Goal: Task Accomplishment & Management: Manage account settings

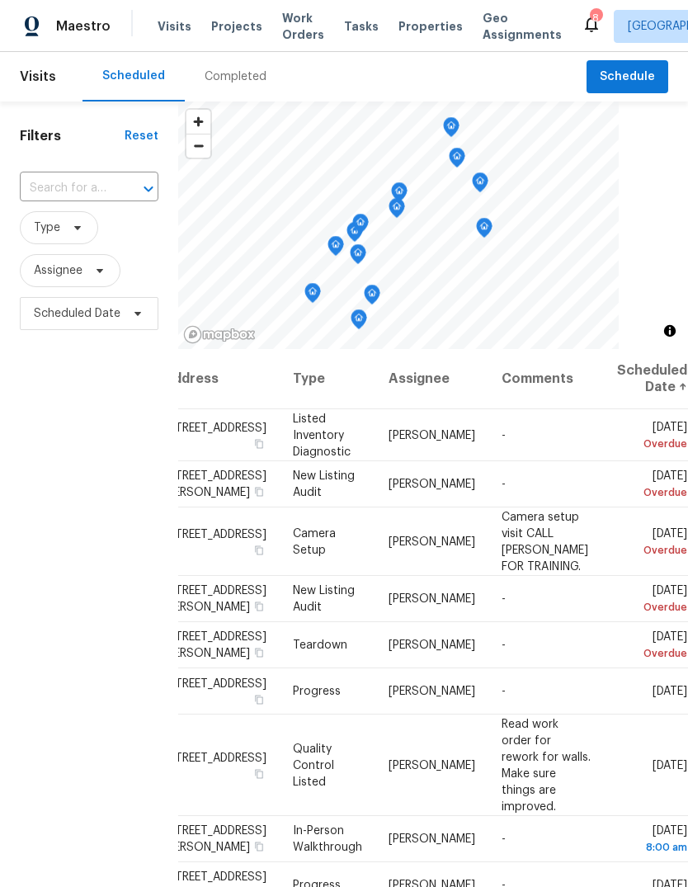
scroll to position [0, 132]
click at [0, 0] on icon at bounding box center [0, 0] width 0 height 0
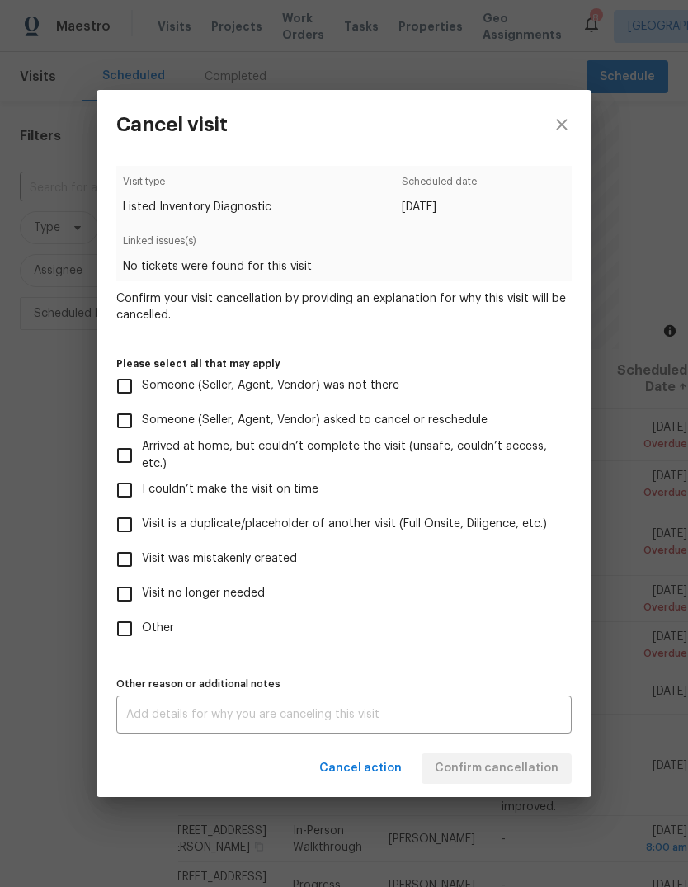
click at [374, 389] on span "Someone (Seller, Agent, Vendor) was not there" at bounding box center [270, 385] width 257 height 17
click at [142, 389] on input "Someone (Seller, Agent, Vendor) was not there" at bounding box center [124, 386] width 35 height 35
checkbox input "true"
click at [525, 764] on span "Confirm cancellation" at bounding box center [497, 768] width 124 height 21
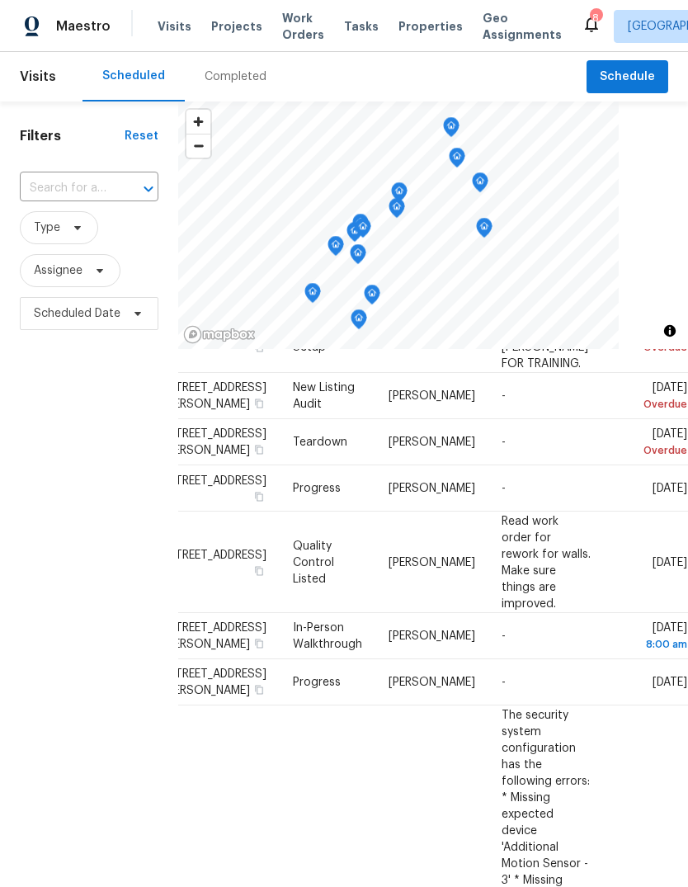
scroll to position [151, 132]
click at [0, 0] on icon at bounding box center [0, 0] width 0 height 0
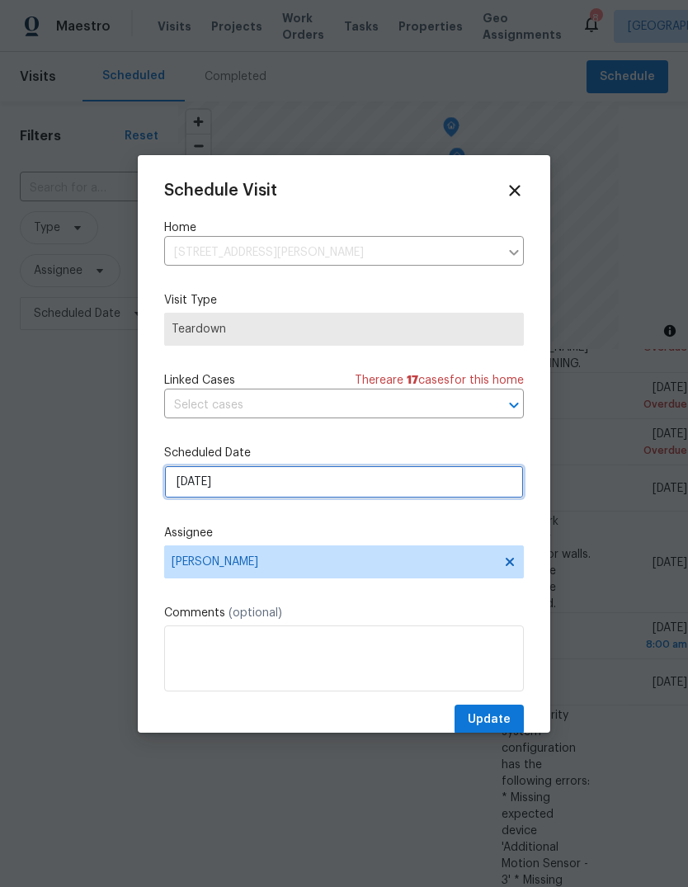
click at [330, 491] on input "8/19/2025" at bounding box center [344, 481] width 360 height 33
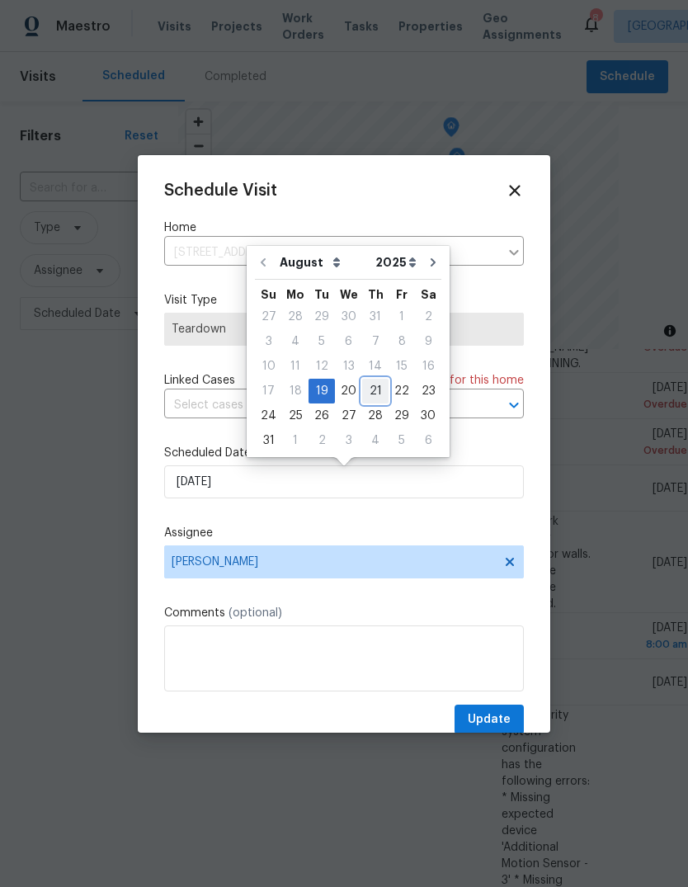
click at [371, 391] on div "21" at bounding box center [375, 390] width 26 height 23
type input "8/21/2025"
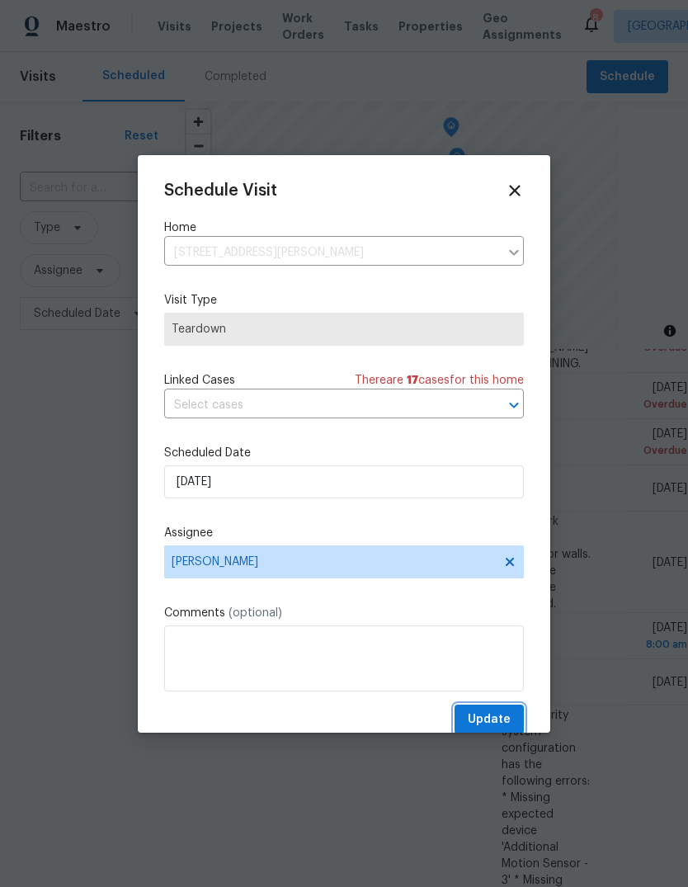
click at [506, 727] on span "Update" at bounding box center [489, 719] width 43 height 21
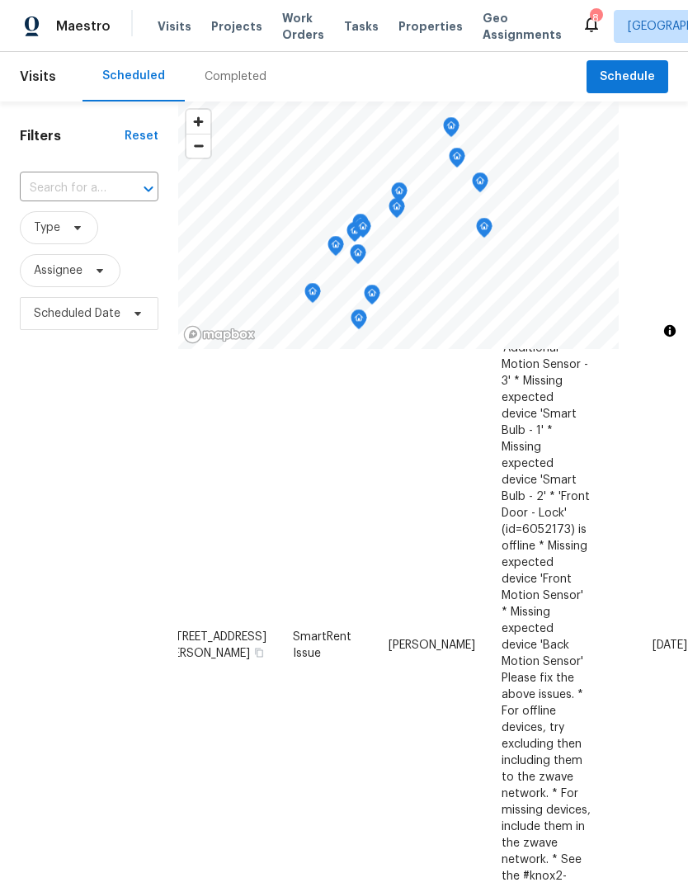
scroll to position [603, 132]
click at [0, 0] on span at bounding box center [0, 0] width 0 height 0
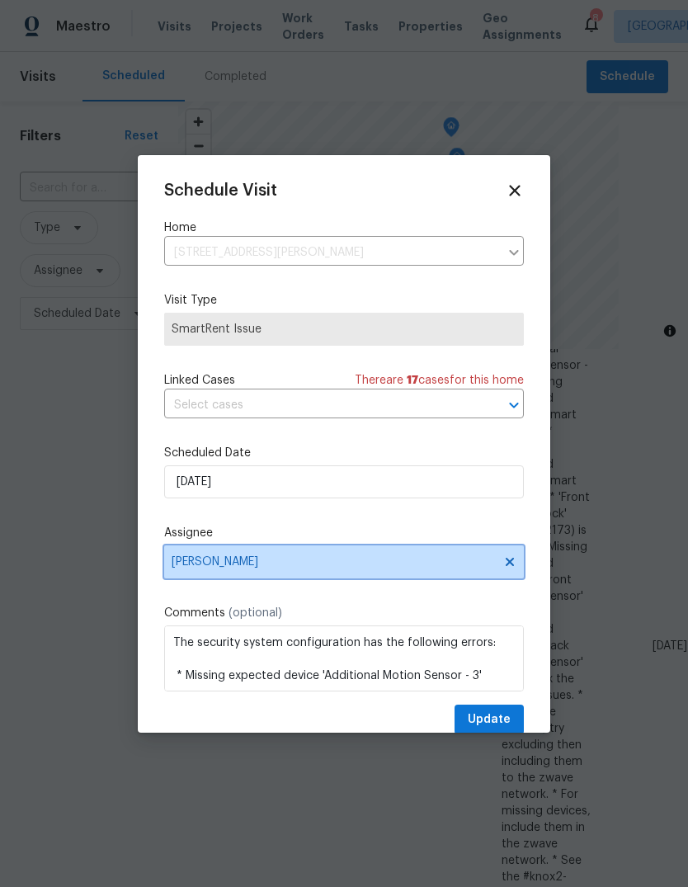
click at [347, 562] on span "[PERSON_NAME]" at bounding box center [333, 561] width 323 height 13
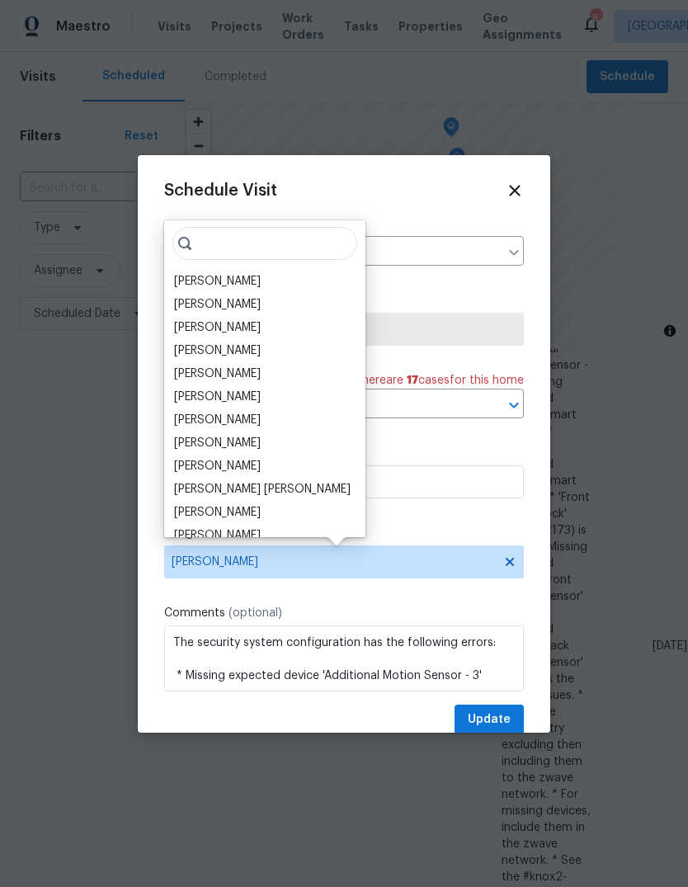
scroll to position [1, 0]
click at [228, 371] on div "Diana Brink" at bounding box center [217, 373] width 87 height 16
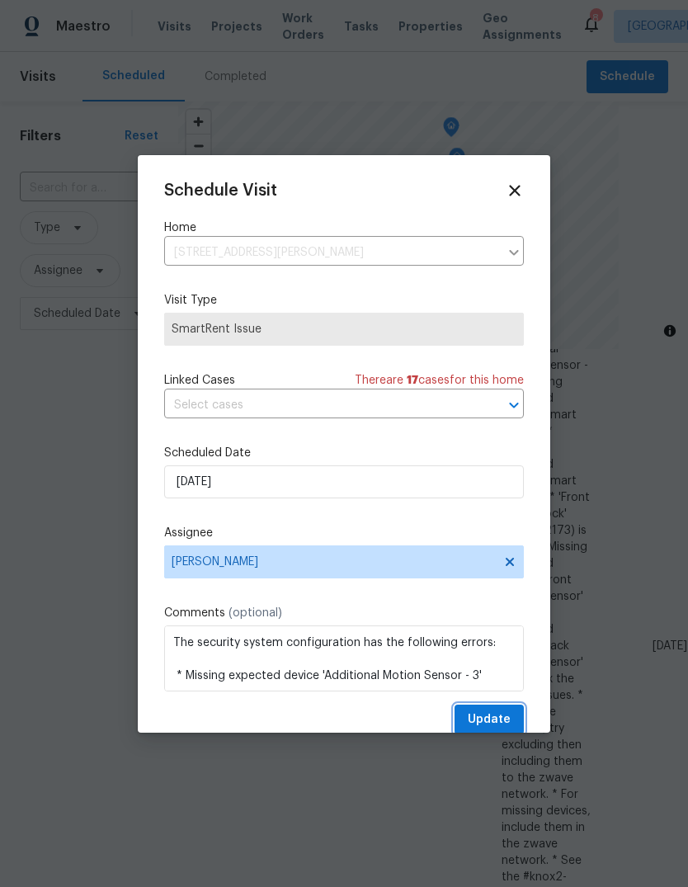
click at [490, 727] on span "Update" at bounding box center [489, 719] width 43 height 21
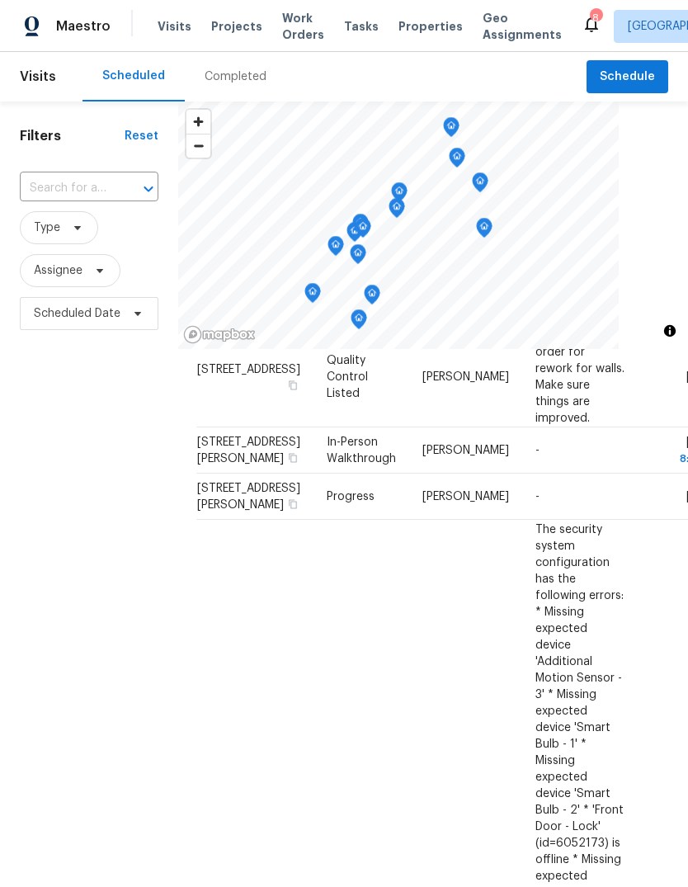
scroll to position [288, 2]
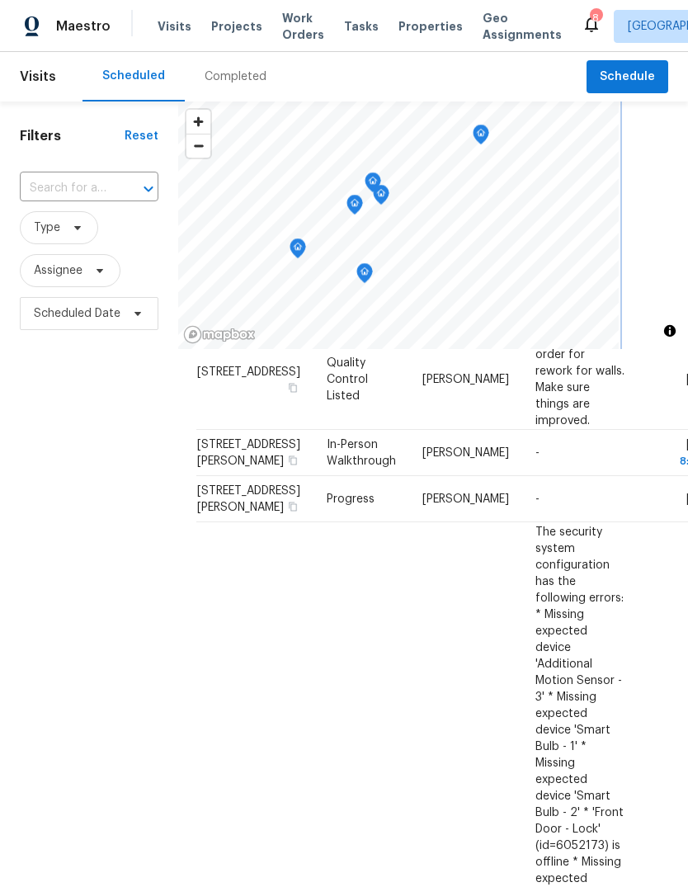
click at [370, 274] on icon "Map marker" at bounding box center [364, 273] width 15 height 19
click at [402, 280] on icon "Map marker" at bounding box center [406, 279] width 8 height 4
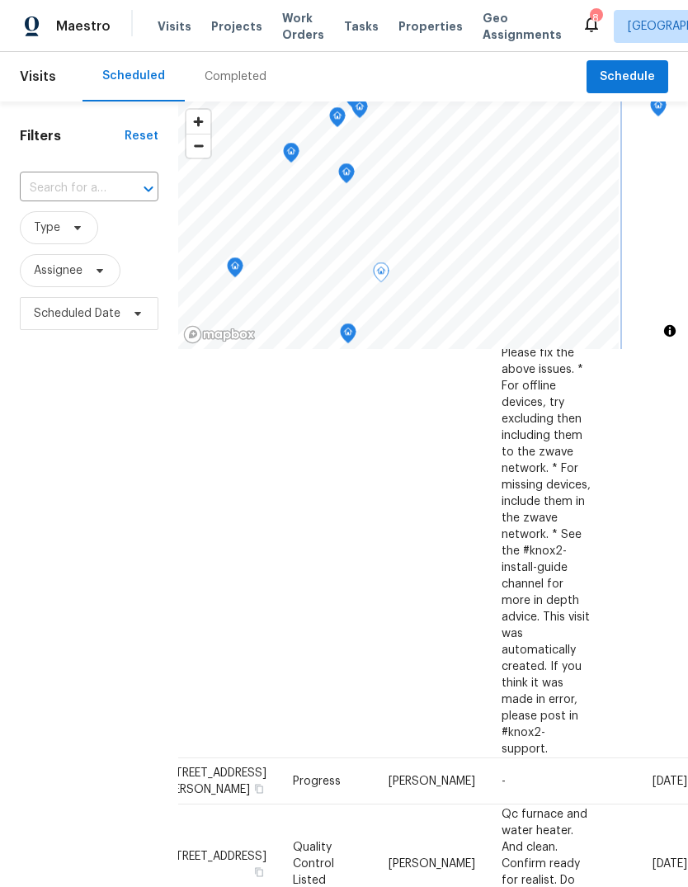
scroll to position [929, 132]
click at [0, 0] on icon at bounding box center [0, 0] width 0 height 0
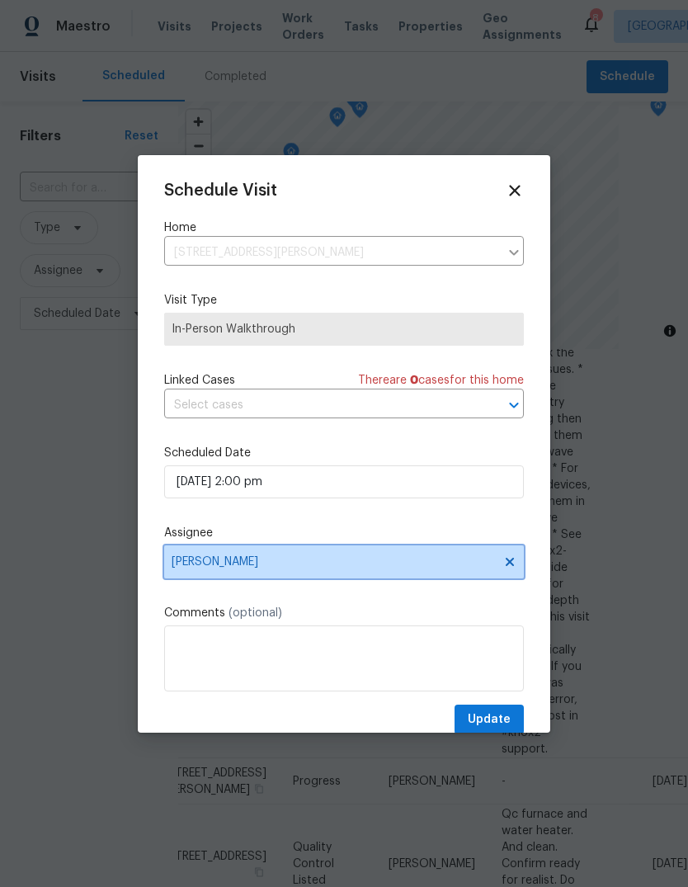
click at [359, 567] on span "[PERSON_NAME]" at bounding box center [333, 561] width 323 height 13
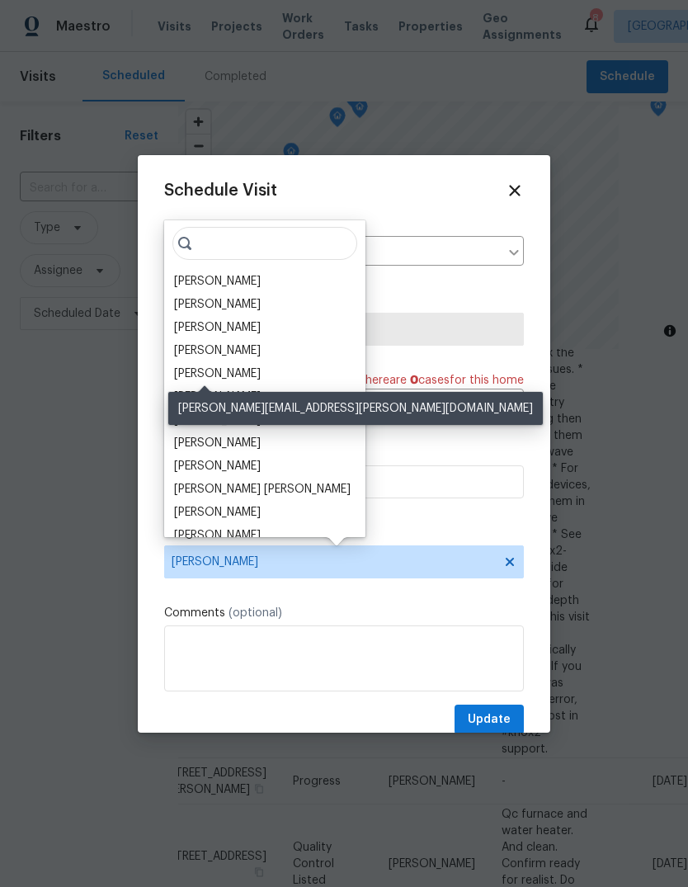
click at [214, 375] on div "Diana Brink" at bounding box center [217, 373] width 87 height 16
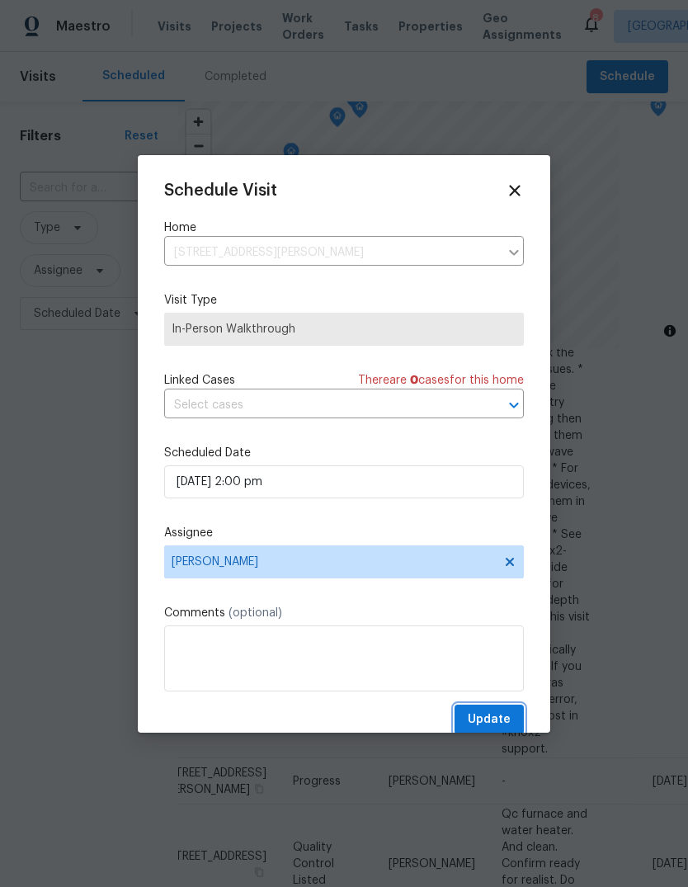
click at [475, 727] on span "Update" at bounding box center [489, 719] width 43 height 21
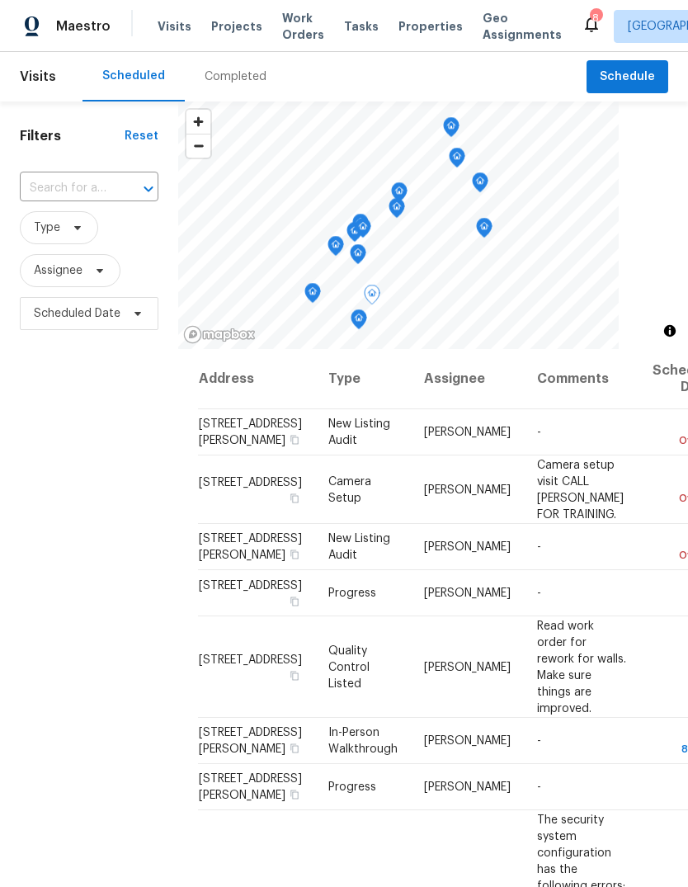
scroll to position [0, 0]
click at [585, 25] on icon at bounding box center [591, 24] width 13 height 16
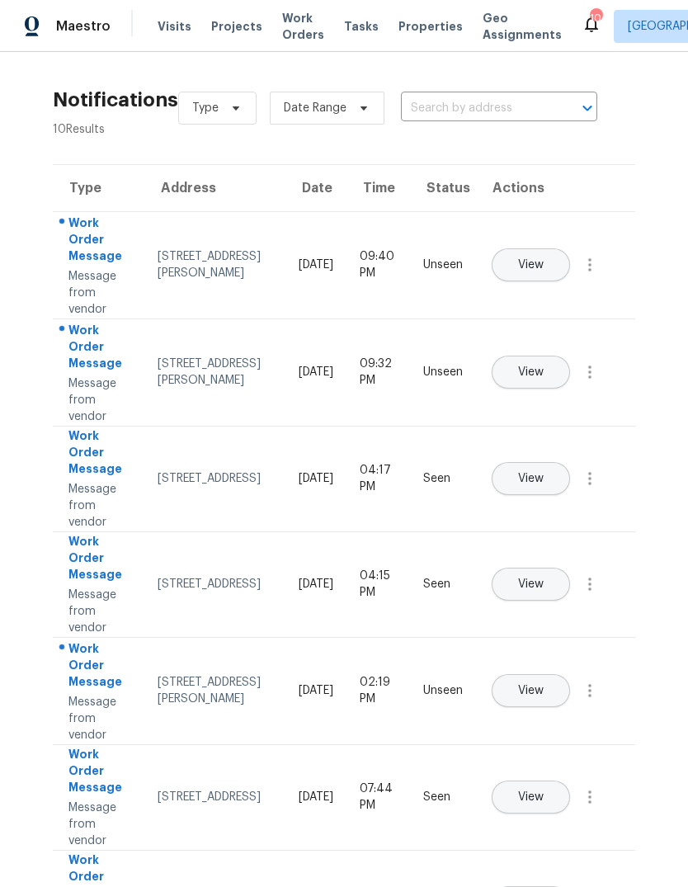
click at [543, 366] on span "View" at bounding box center [531, 372] width 26 height 12
click at [543, 259] on span "View" at bounding box center [531, 265] width 26 height 12
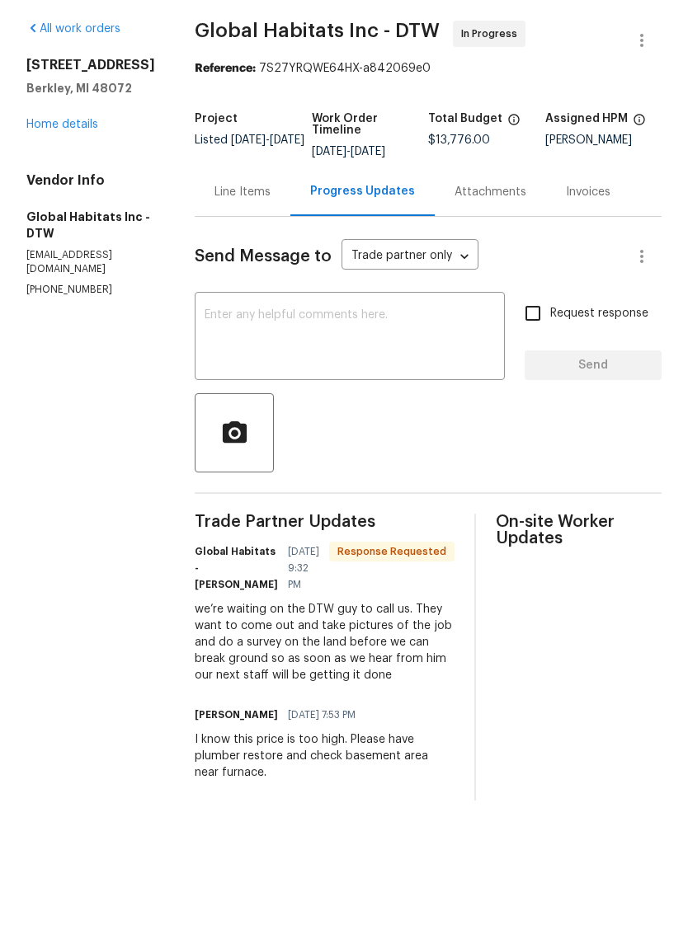
click at [241, 225] on div "Line Items" at bounding box center [243, 249] width 96 height 49
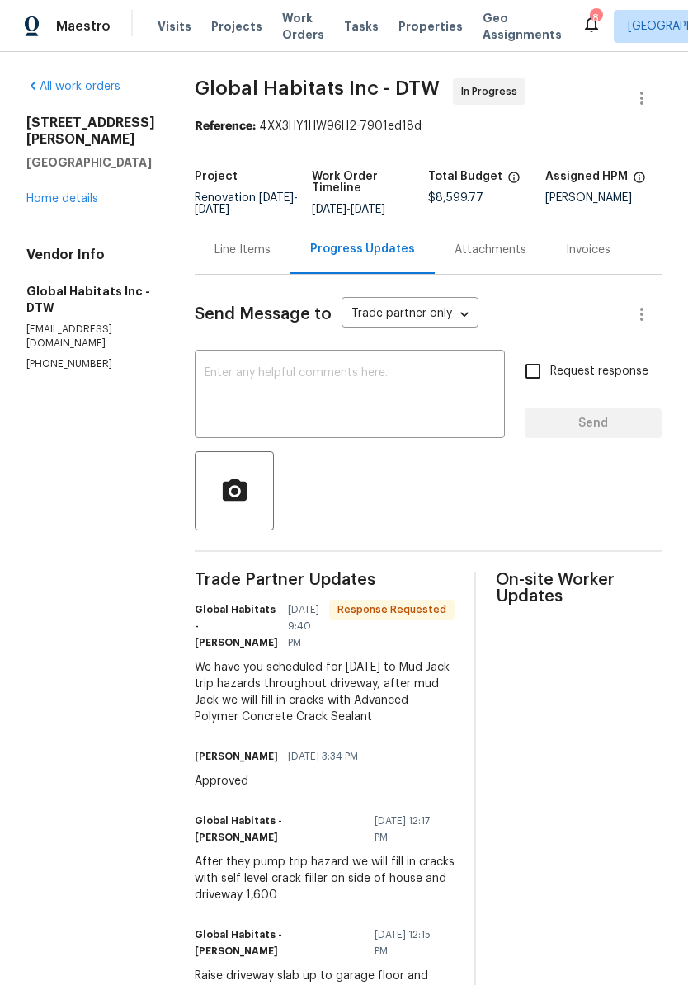
click at [101, 176] on div "14292 Hubbell St Livonia, MI 48154 Home details" at bounding box center [90, 161] width 129 height 92
click at [92, 193] on link "Home details" at bounding box center [62, 199] width 72 height 12
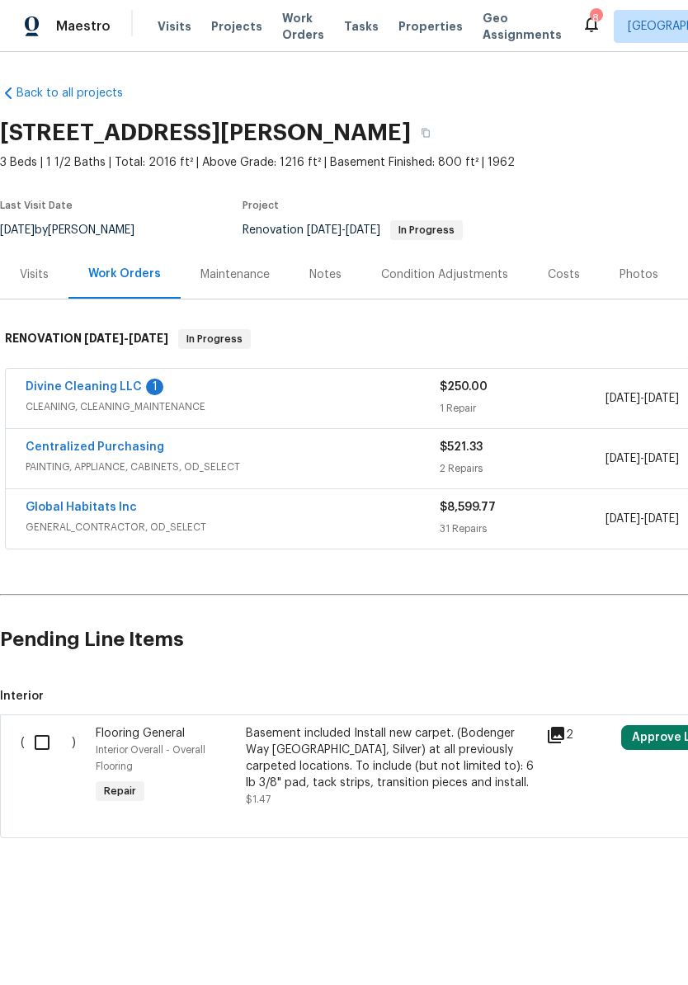
click at [106, 388] on link "Divine Cleaning LLC" at bounding box center [84, 387] width 116 height 12
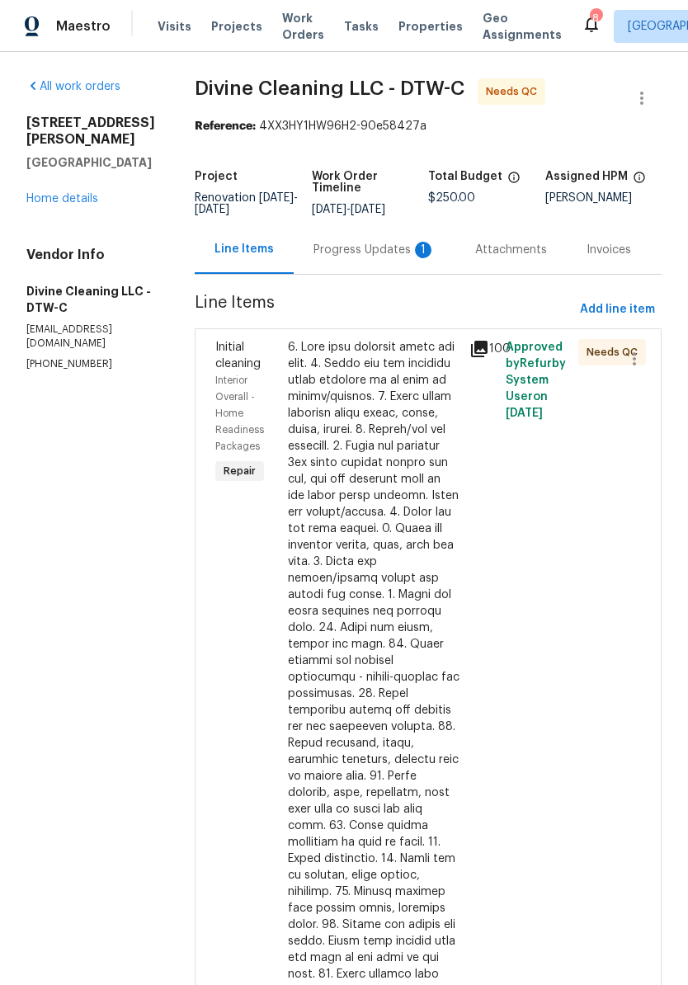
click at [398, 258] on div "Progress Updates 1" at bounding box center [374, 250] width 122 height 16
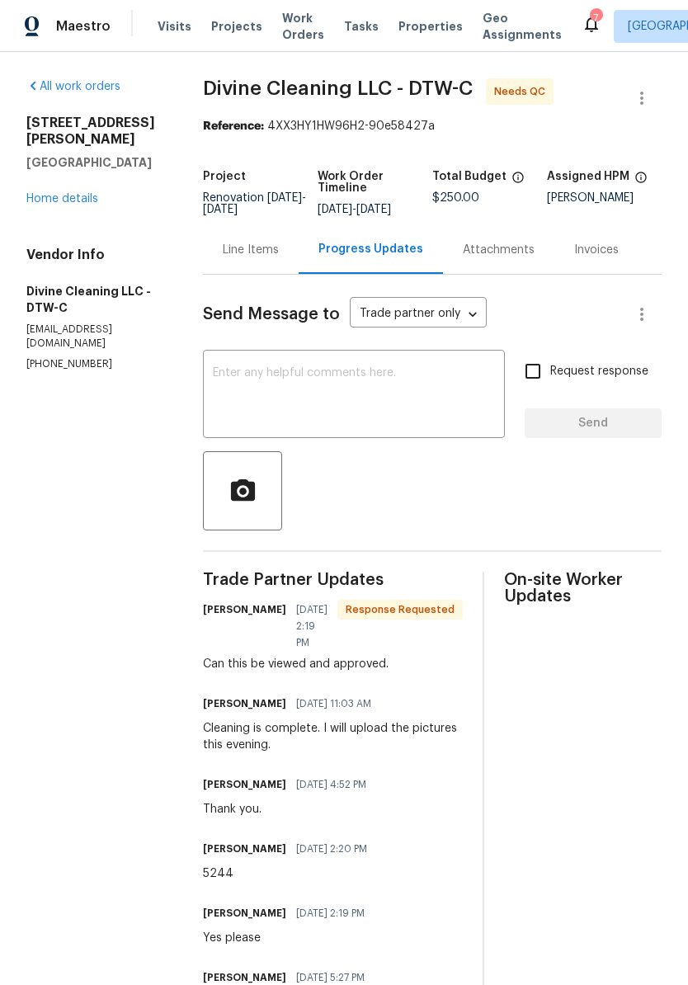
click at [267, 258] on div "Line Items" at bounding box center [251, 250] width 56 height 16
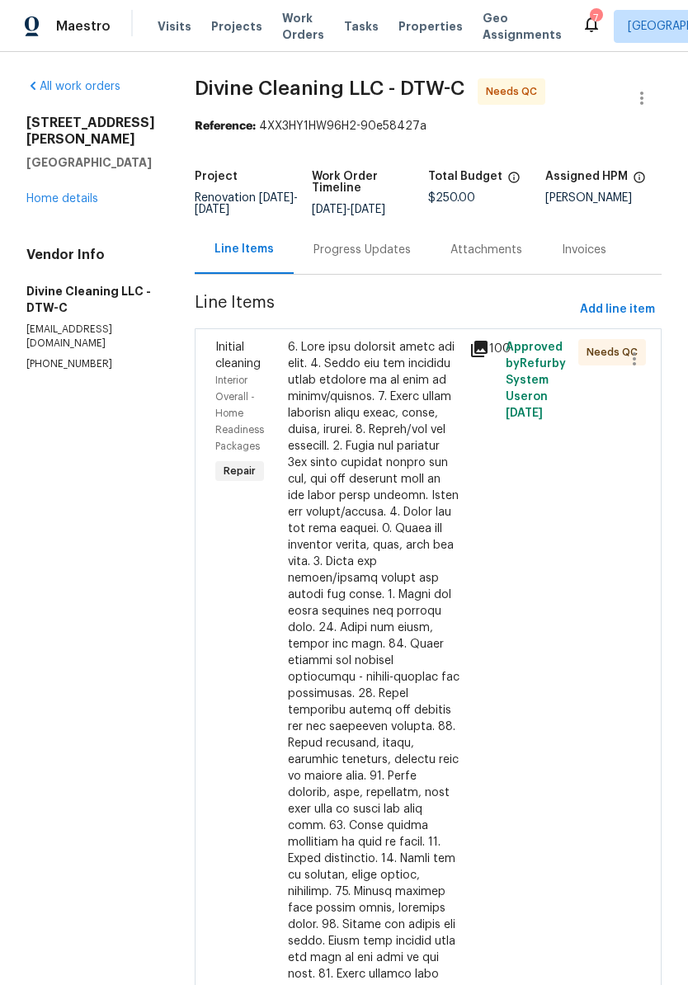
click at [487, 359] on icon at bounding box center [479, 349] width 20 height 20
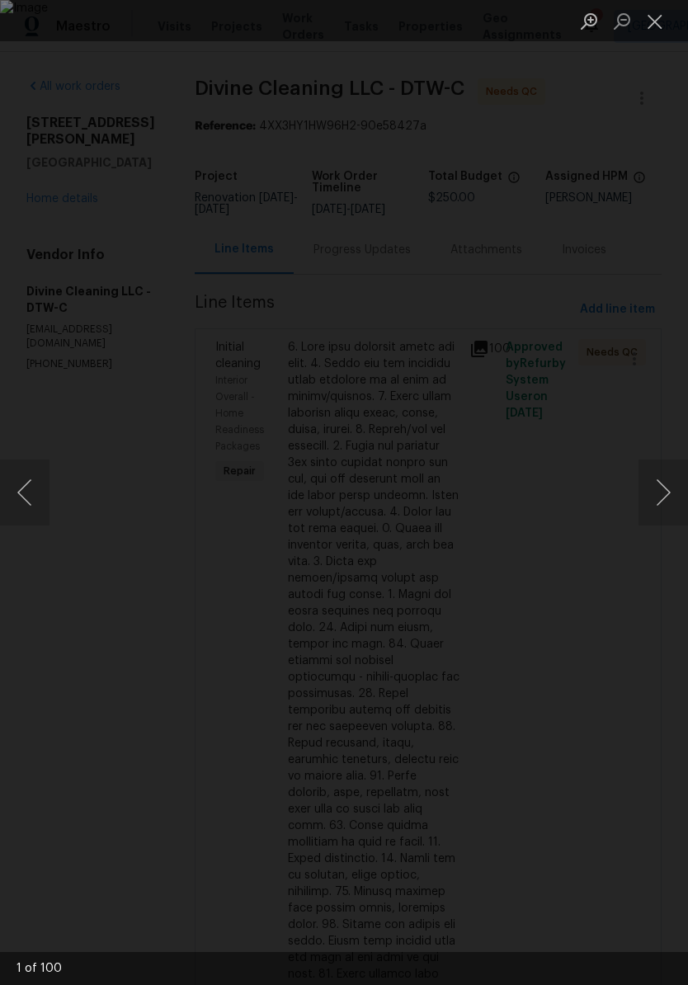
click at [644, 23] on button "Close lightbox" at bounding box center [654, 21] width 33 height 29
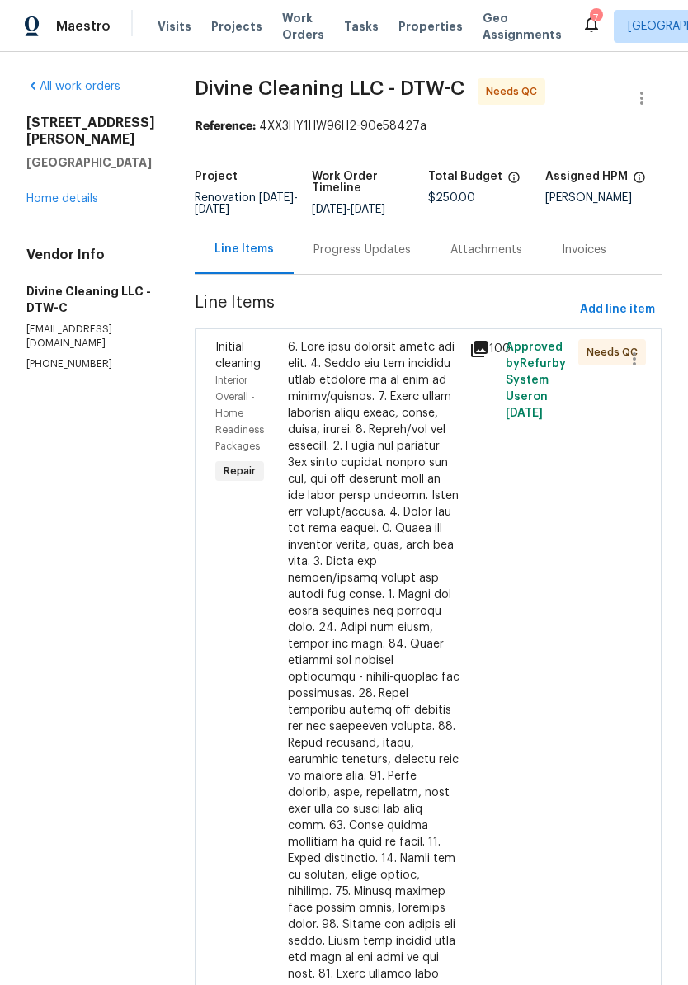
click at [377, 453] on div at bounding box center [374, 735] width 172 height 792
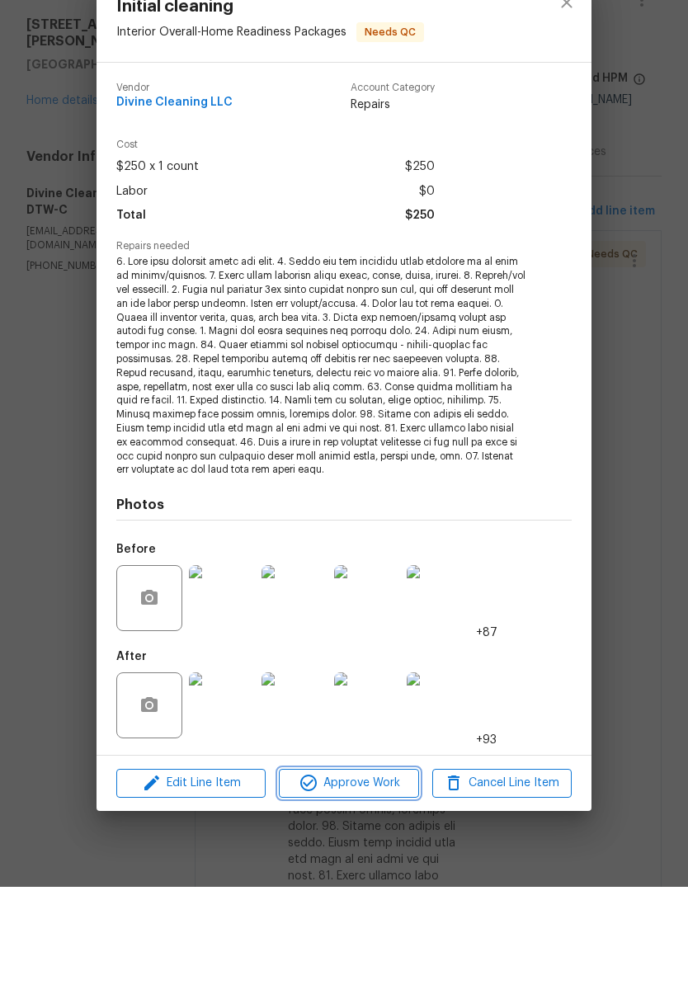
click at [381, 871] on span "Approve Work" at bounding box center [348, 881] width 129 height 21
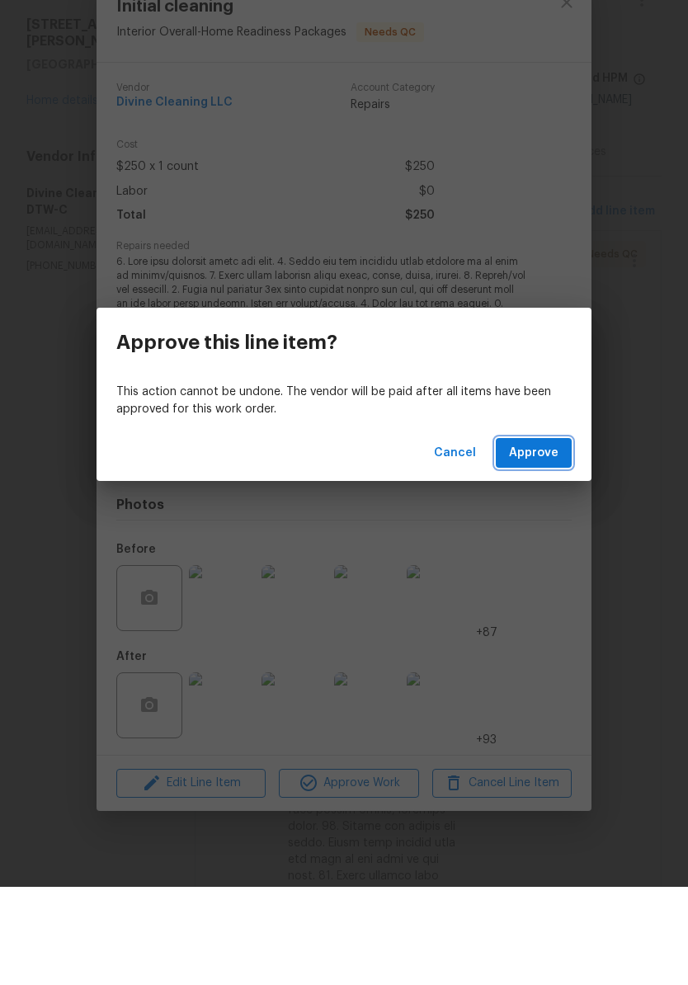
click at [531, 541] on span "Approve" at bounding box center [533, 551] width 49 height 21
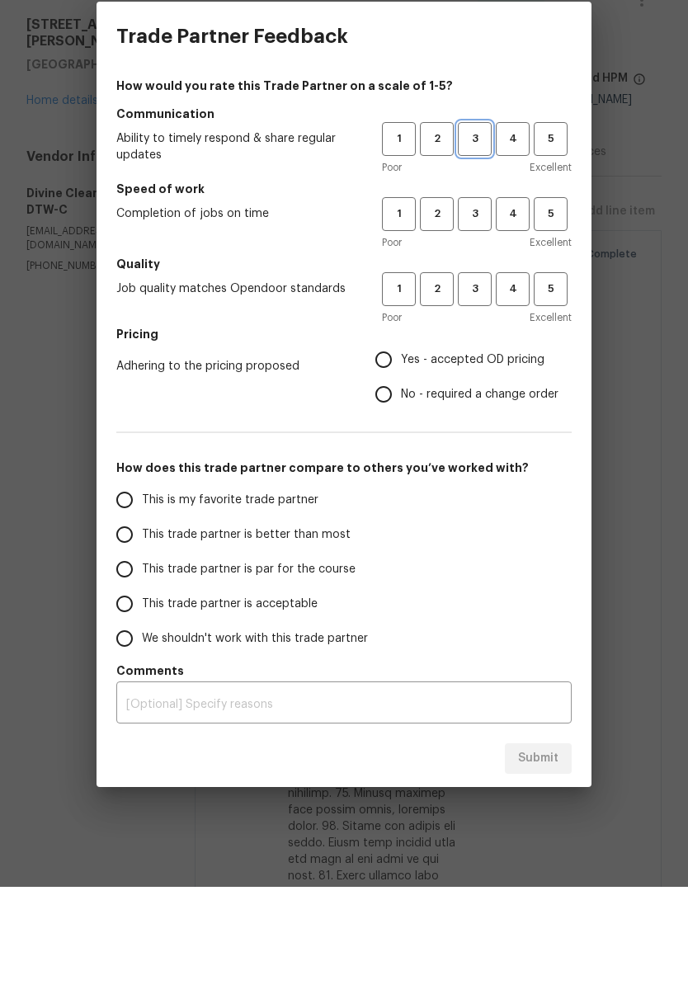
click at [470, 228] on span "3" at bounding box center [474, 237] width 31 height 19
click at [468, 295] on button "3" at bounding box center [475, 312] width 34 height 34
click at [470, 370] on button "3" at bounding box center [475, 387] width 34 height 34
click at [452, 449] on span "Yes - accepted OD pricing" at bounding box center [473, 457] width 144 height 17
click at [401, 440] on input "Yes - accepted OD pricing" at bounding box center [383, 457] width 35 height 35
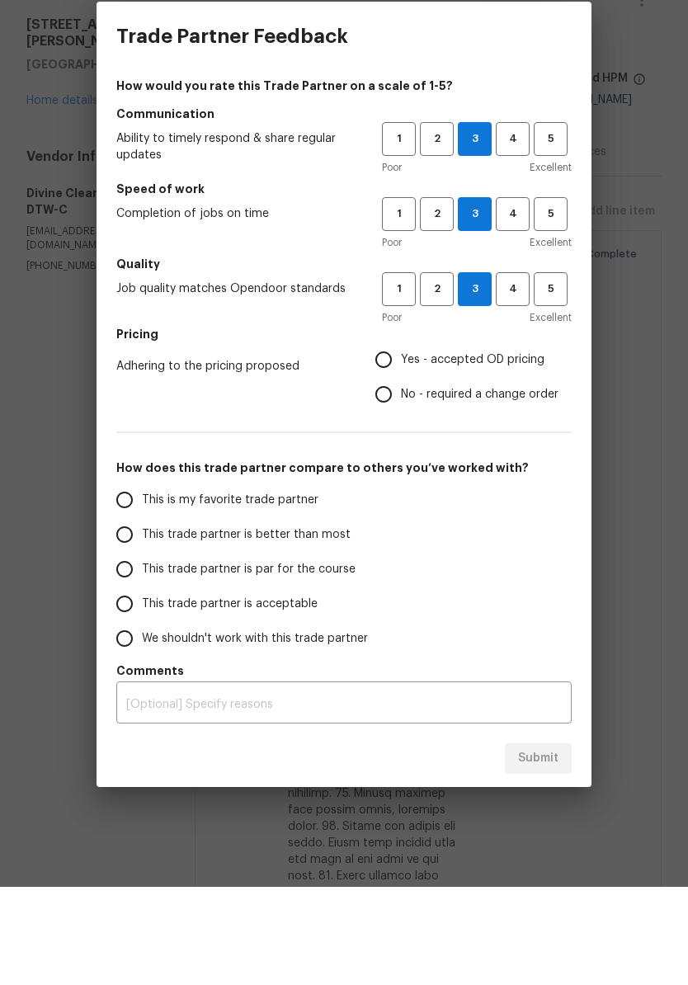
radio input "true"
click at [284, 659] on span "This trade partner is par for the course" at bounding box center [249, 667] width 214 height 17
click at [142, 650] on input "This trade partner is par for the course" at bounding box center [124, 667] width 35 height 35
click at [532, 841] on button "Submit" at bounding box center [538, 856] width 67 height 31
radio input "true"
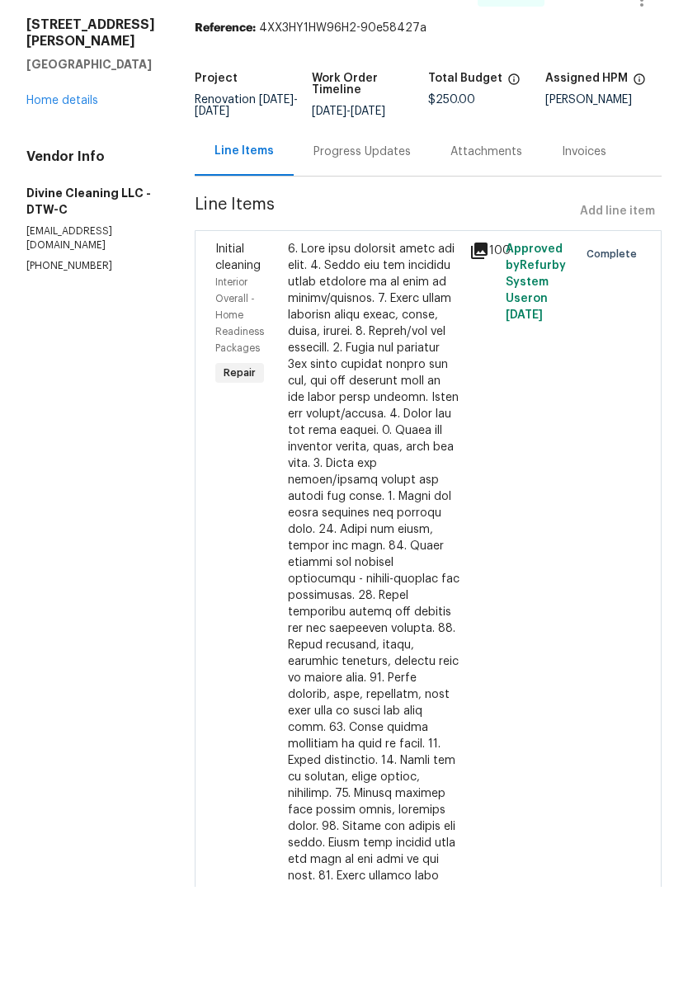
radio input "false"
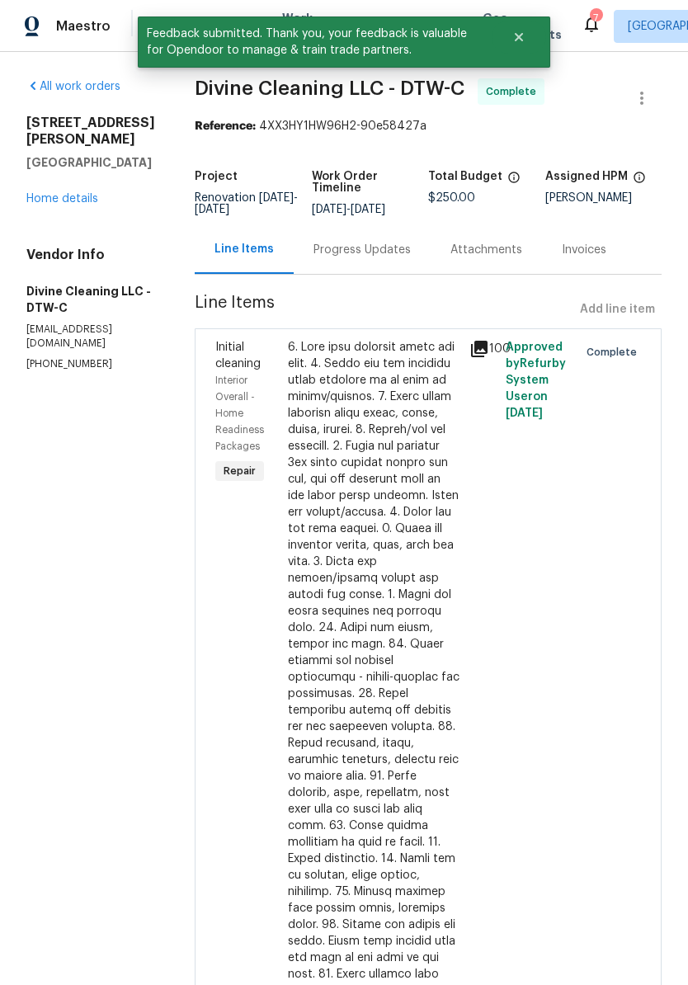
click at [100, 176] on div "14292 Hubbell St Livonia, MI 48154 Home details" at bounding box center [90, 161] width 129 height 92
click at [93, 193] on link "Home details" at bounding box center [62, 199] width 72 height 12
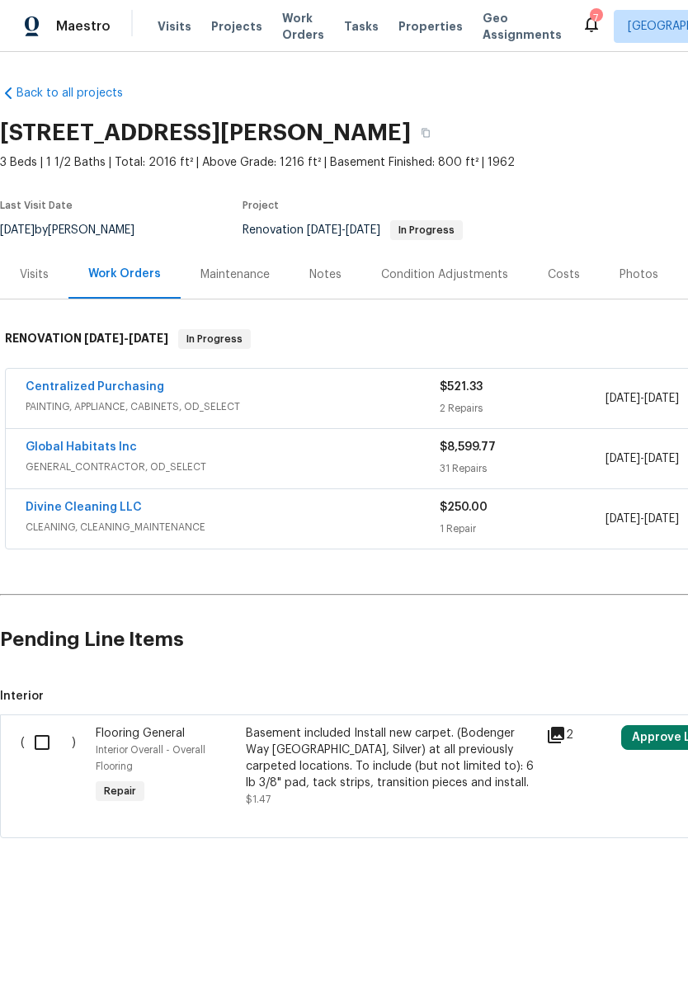
click at [335, 398] on div "Centralized Purchasing" at bounding box center [233, 389] width 414 height 20
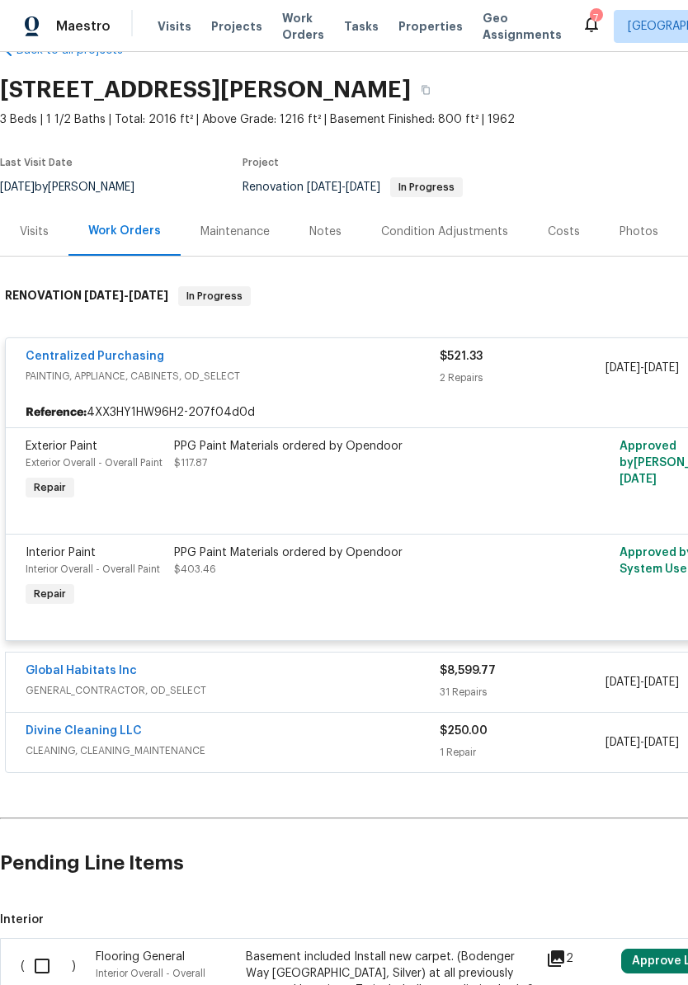
scroll to position [43, 0]
click at [224, 367] on div "Centralized Purchasing" at bounding box center [233, 358] width 414 height 20
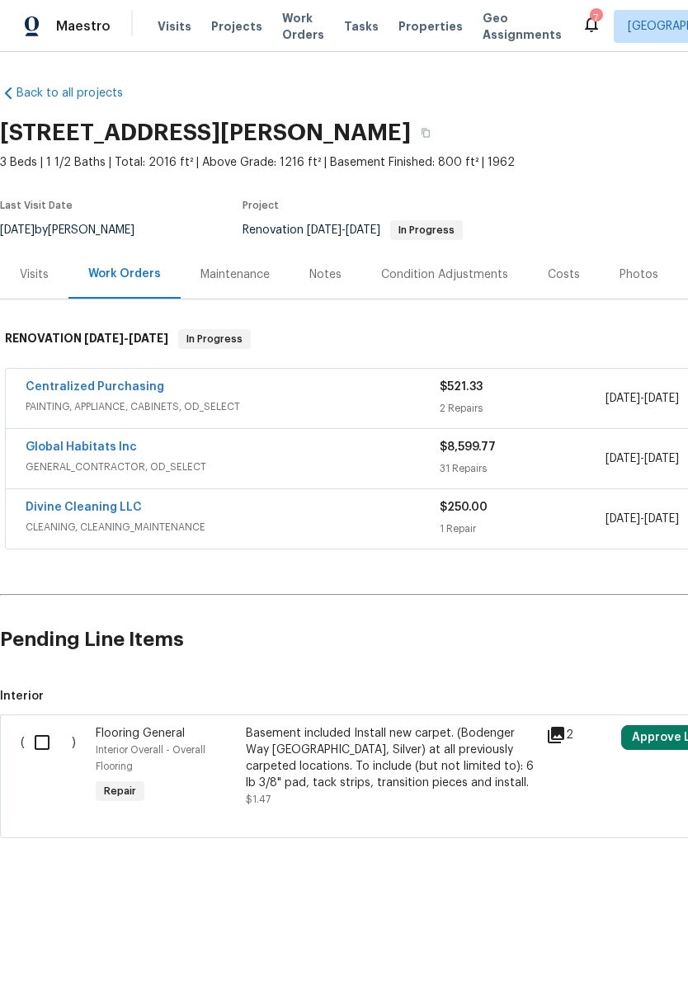
click at [179, 392] on div "Centralized Purchasing" at bounding box center [233, 389] width 414 height 20
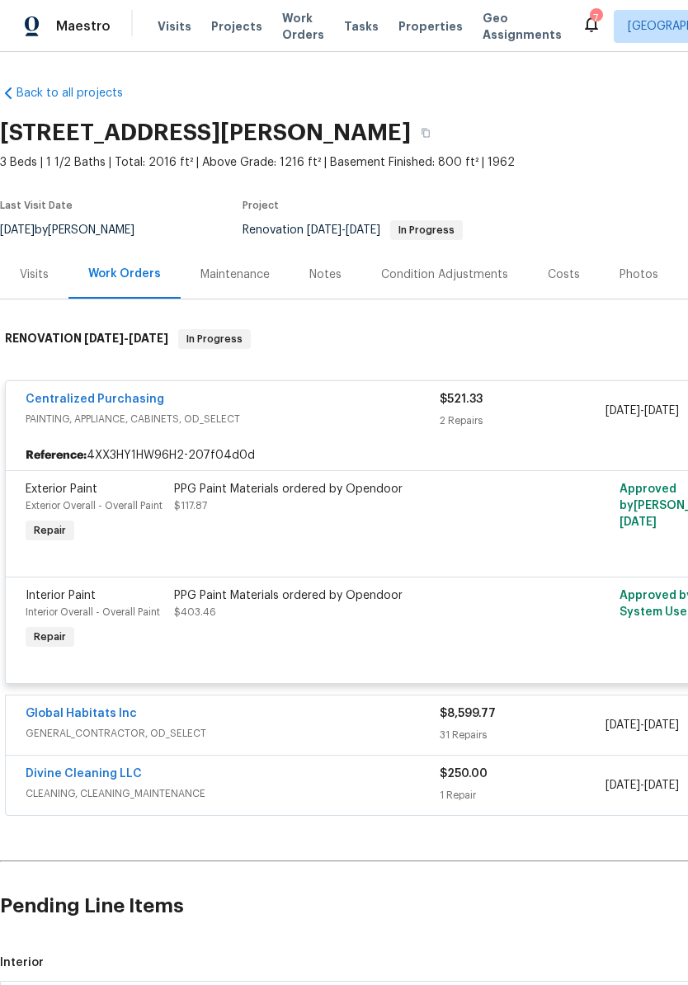
click at [172, 443] on div "Reference: 4XX3HY1HW96H2-207f04d0d" at bounding box center [466, 455] width 920 height 30
click at [307, 449] on div "Reference: 4XX3HY1HW96H2-207f04d0d" at bounding box center [466, 455] width 920 height 30
click at [320, 501] on div "PPG Paint Materials ordered by Opendoor $117.87" at bounding box center [354, 497] width 361 height 33
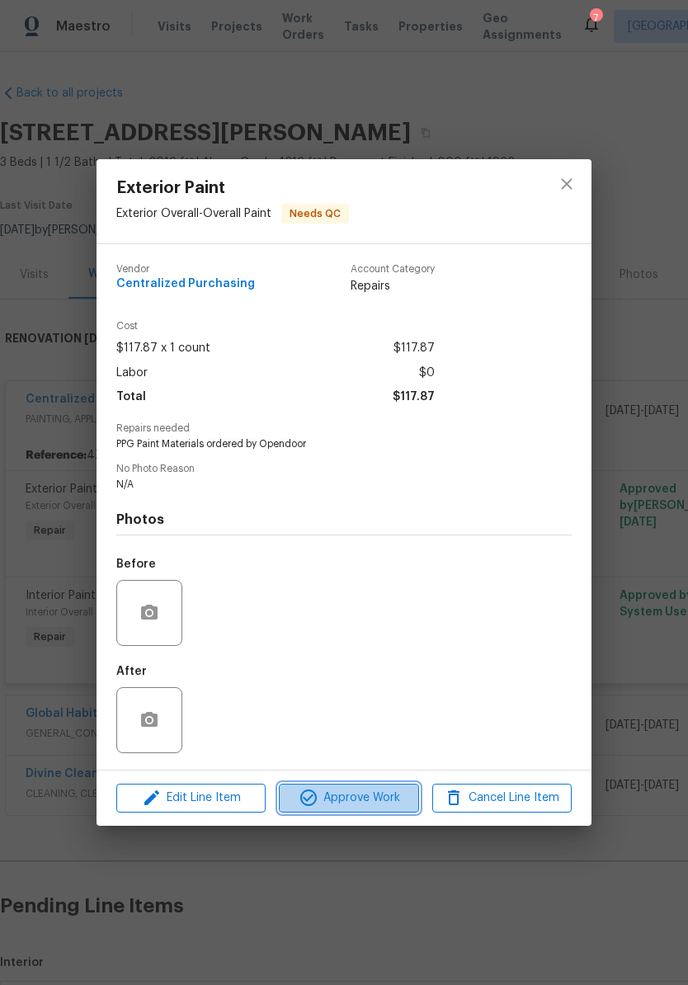
click at [358, 812] on button "Approve Work" at bounding box center [348, 797] width 139 height 29
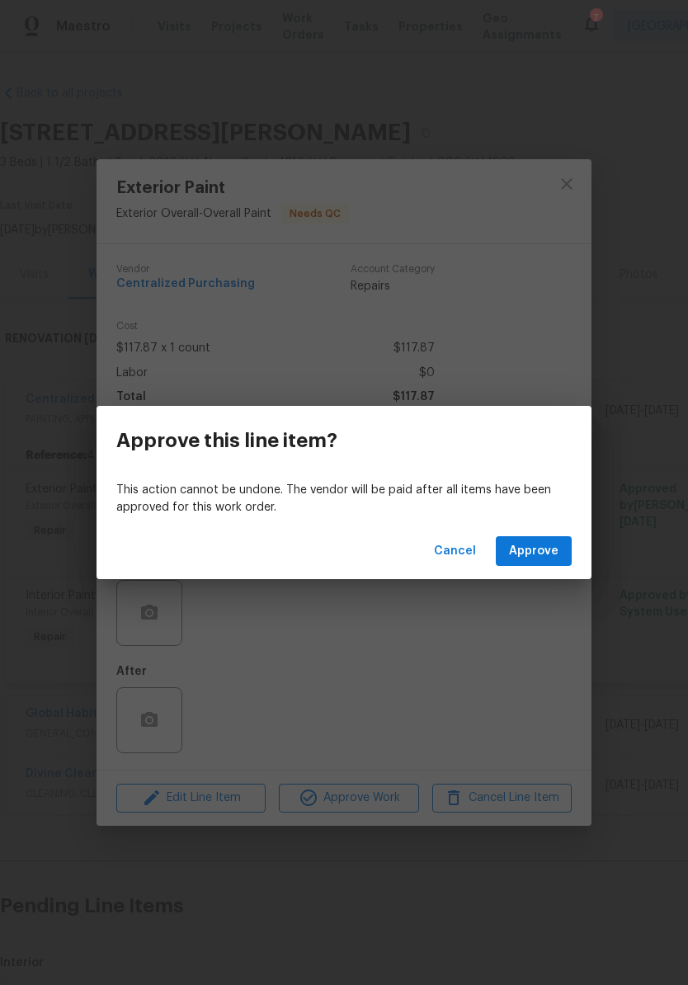
click at [524, 529] on div "Cancel Approve" at bounding box center [343, 551] width 495 height 57
click at [523, 529] on div "Cancel Approve" at bounding box center [343, 551] width 495 height 57
click at [546, 548] on span "Approve" at bounding box center [533, 551] width 49 height 21
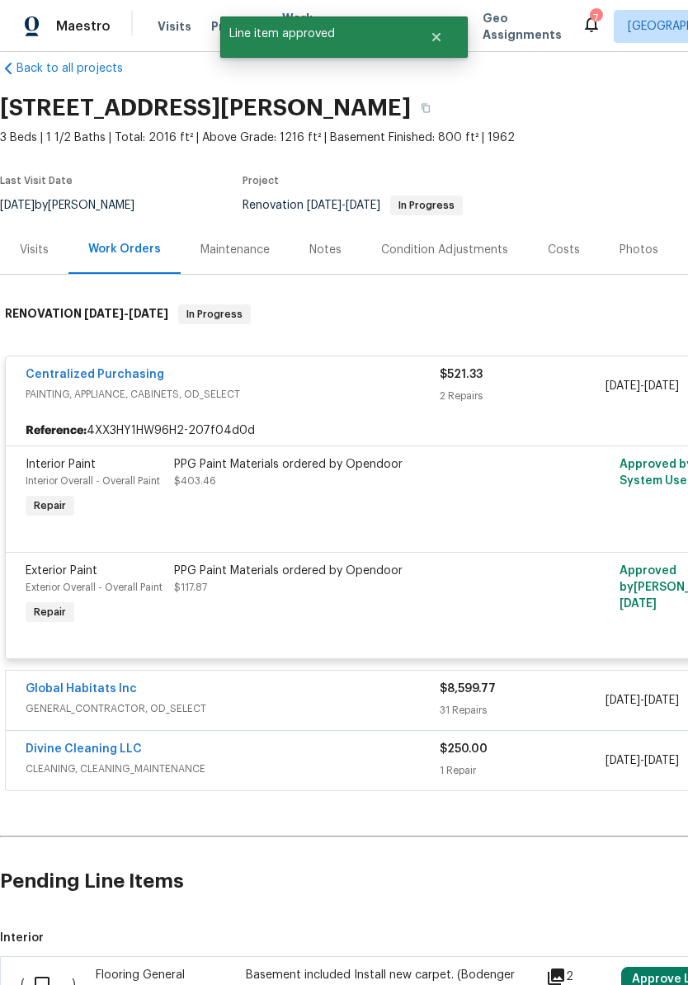
scroll to position [25, 0]
click at [321, 404] on div "Centralized Purchasing PAINTING, APPLIANCE, CABINETS, OD_SELECT" at bounding box center [233, 386] width 414 height 40
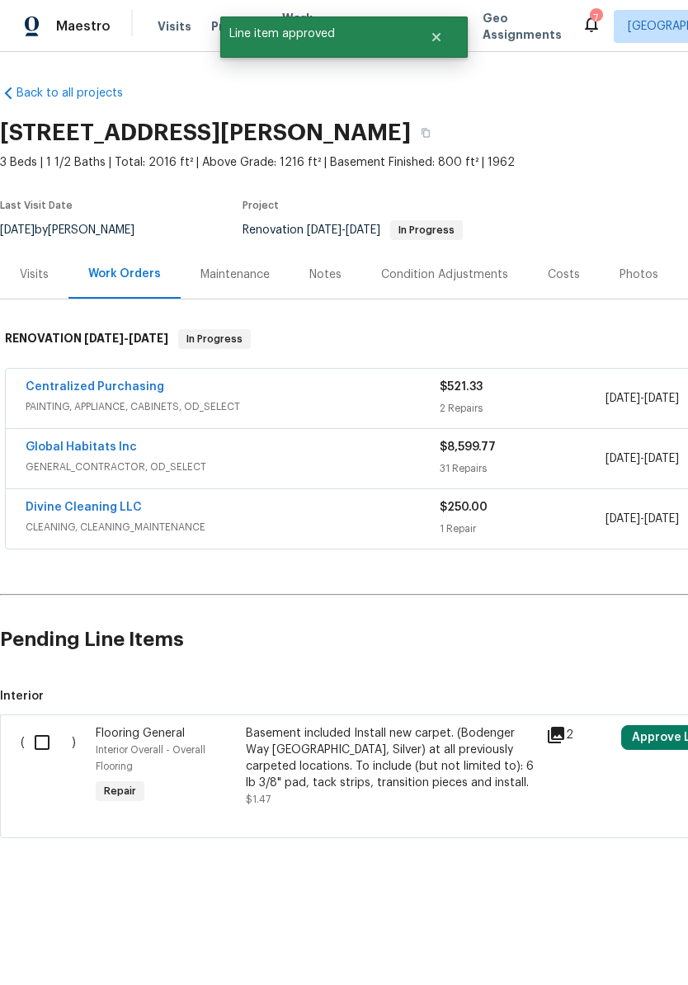
click at [332, 395] on div "Centralized Purchasing" at bounding box center [233, 389] width 414 height 20
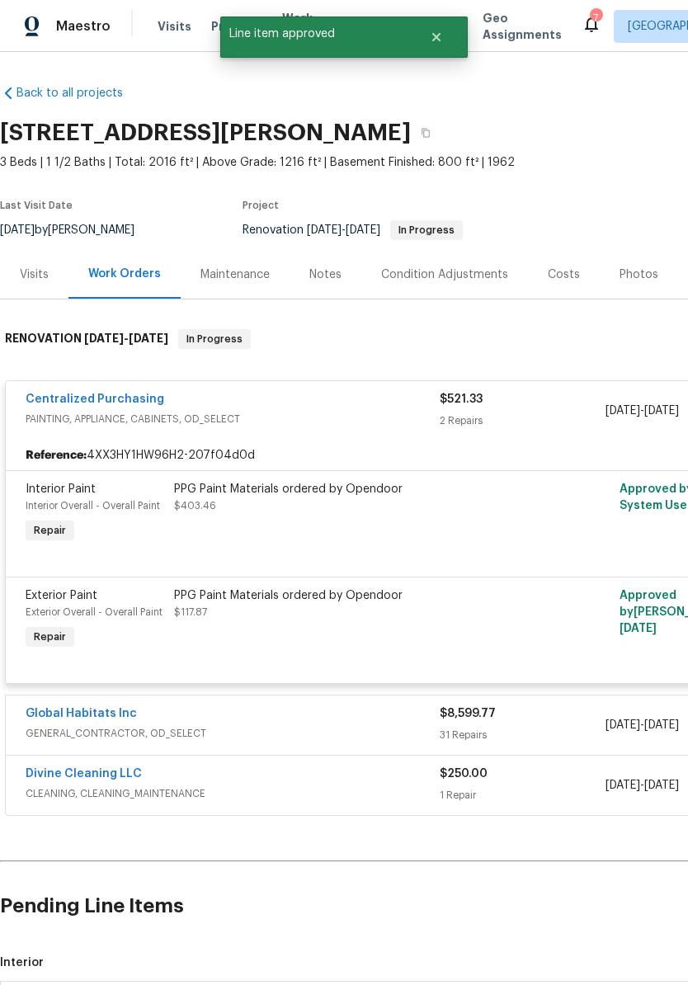
click at [310, 501] on div "PPG Paint Materials ordered by Opendoor $403.46" at bounding box center [354, 497] width 361 height 33
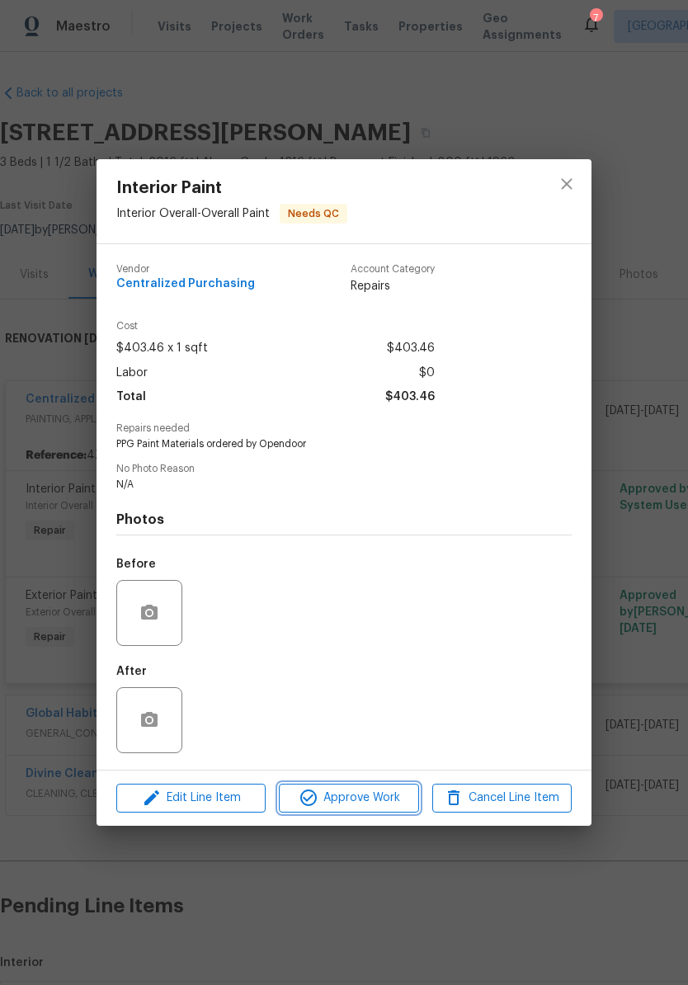
click at [383, 787] on button "Approve Work" at bounding box center [348, 797] width 139 height 29
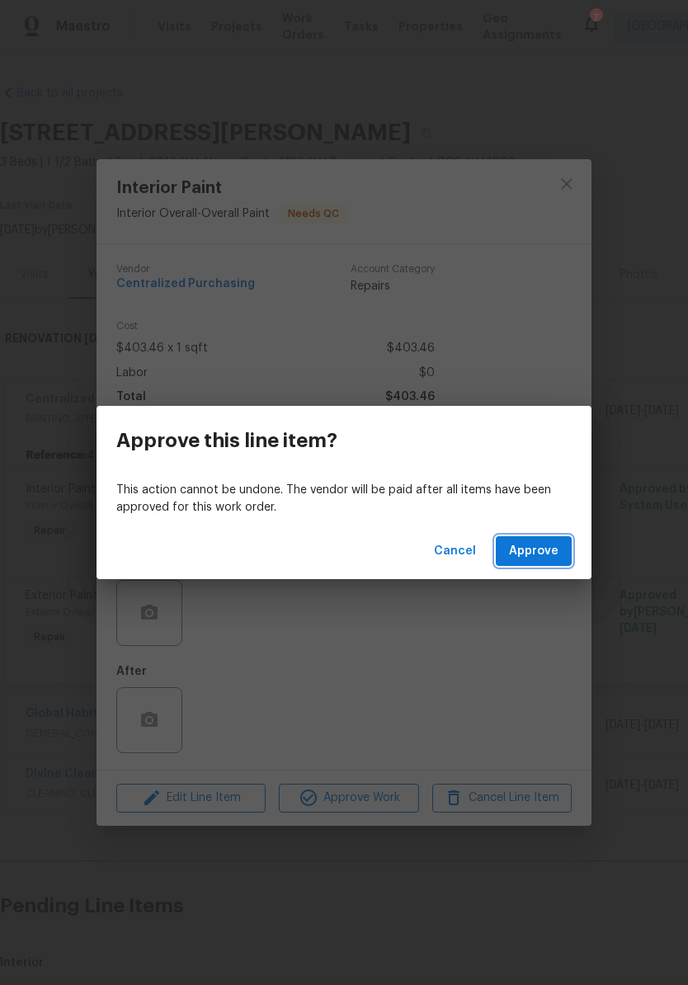
click at [538, 547] on span "Approve" at bounding box center [533, 551] width 49 height 21
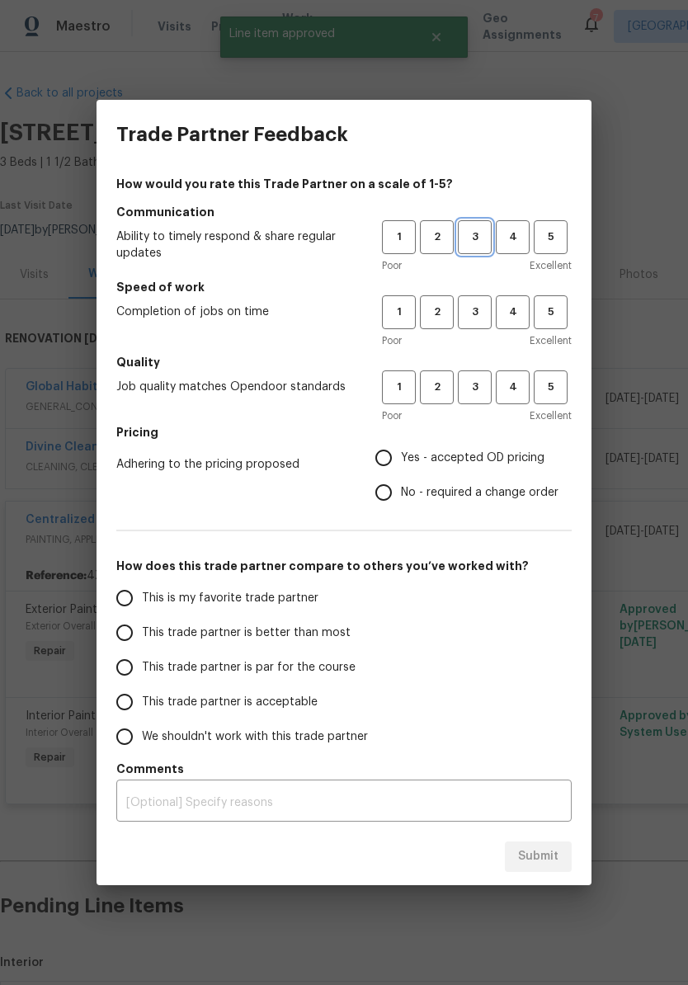
click at [459, 239] on span "3" at bounding box center [474, 237] width 31 height 19
click at [467, 312] on span "3" at bounding box center [474, 312] width 31 height 19
click at [469, 378] on button "3" at bounding box center [475, 387] width 34 height 34
click at [475, 467] on label "Yes - accepted OD pricing" at bounding box center [462, 457] width 192 height 35
click at [401, 467] on input "Yes - accepted OD pricing" at bounding box center [383, 457] width 35 height 35
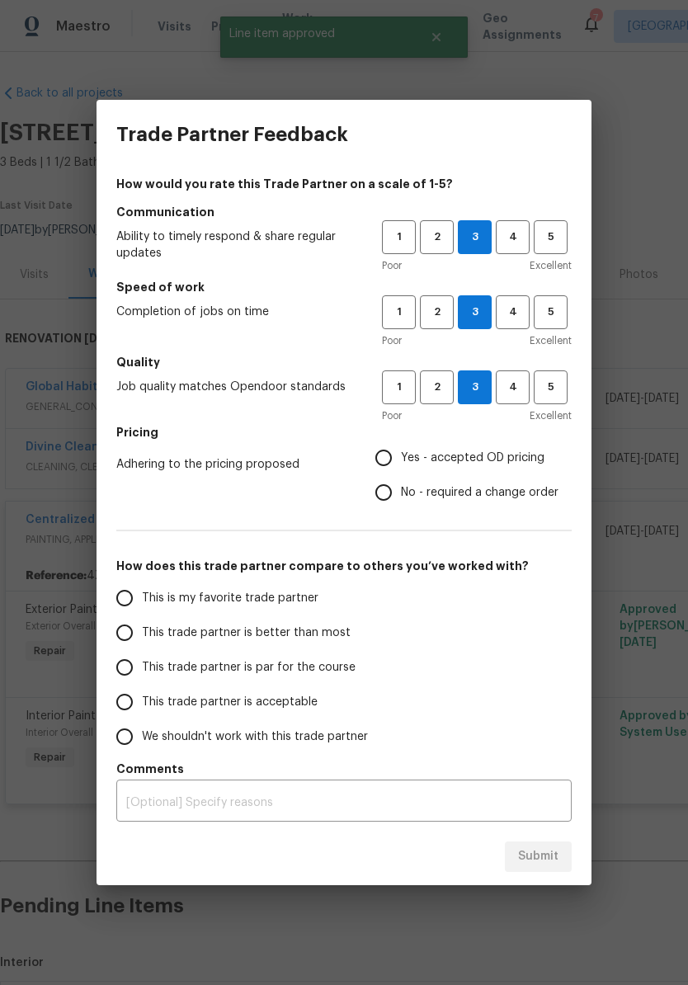
radio input "true"
click at [294, 666] on span "This trade partner is par for the course" at bounding box center [249, 667] width 214 height 17
click at [142, 666] on input "This trade partner is par for the course" at bounding box center [124, 667] width 35 height 35
click at [543, 861] on span "Submit" at bounding box center [538, 856] width 40 height 21
radio input "true"
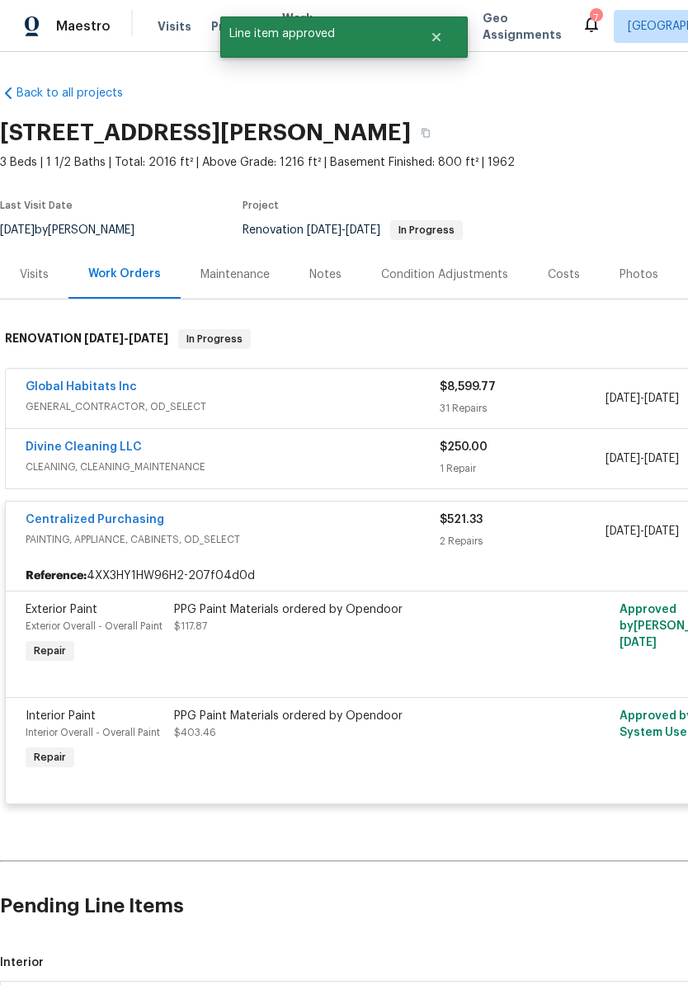
radio input "false"
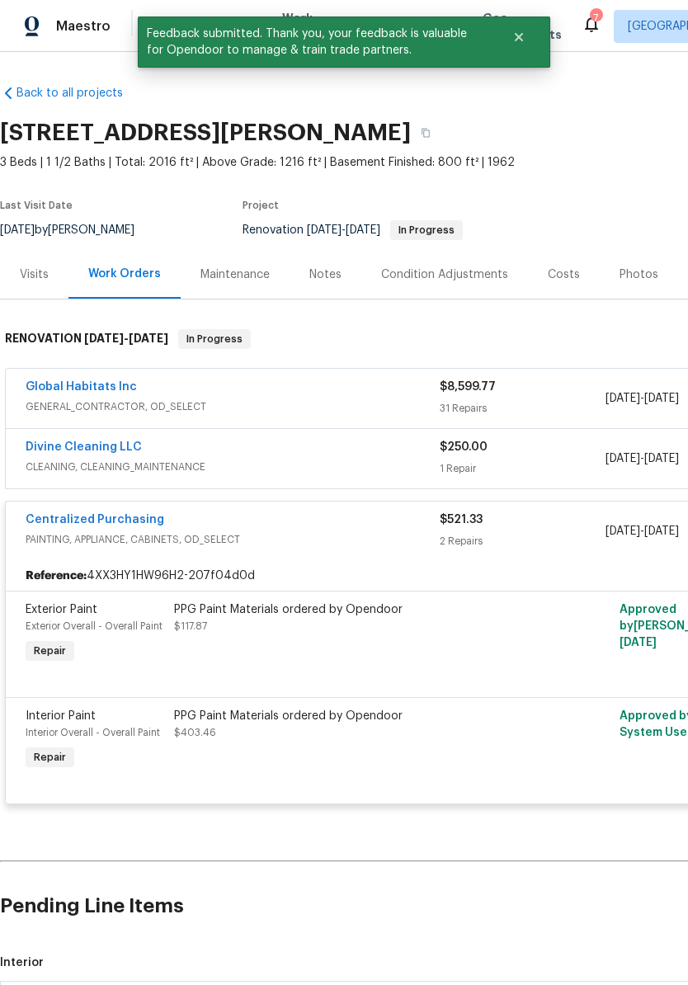
click at [307, 287] on div "Notes" at bounding box center [325, 274] width 72 height 49
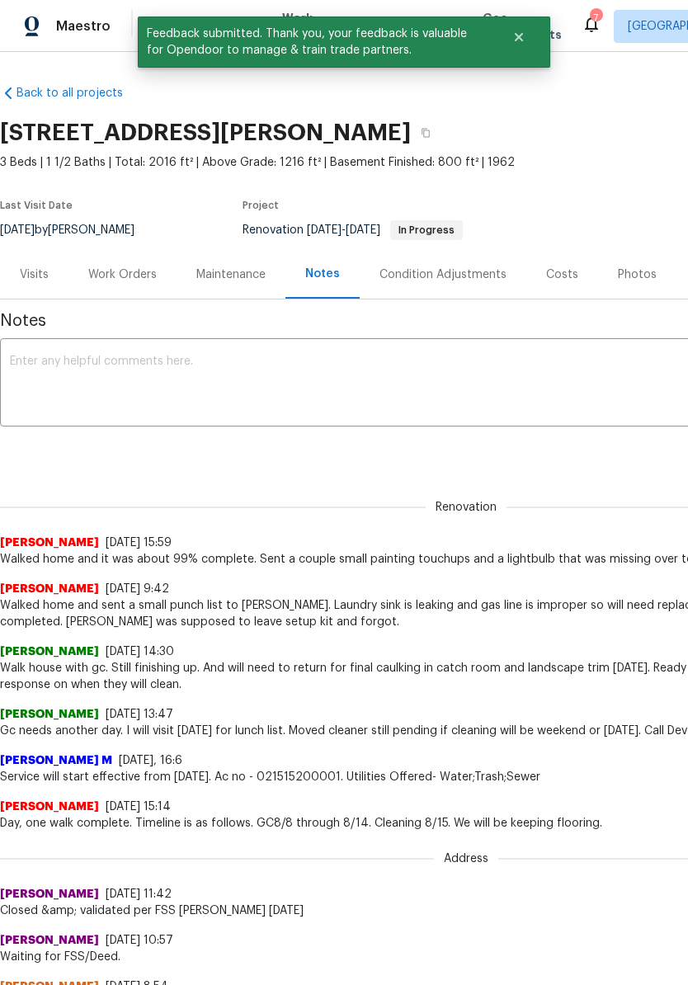
click at [590, 20] on div "7" at bounding box center [596, 18] width 12 height 16
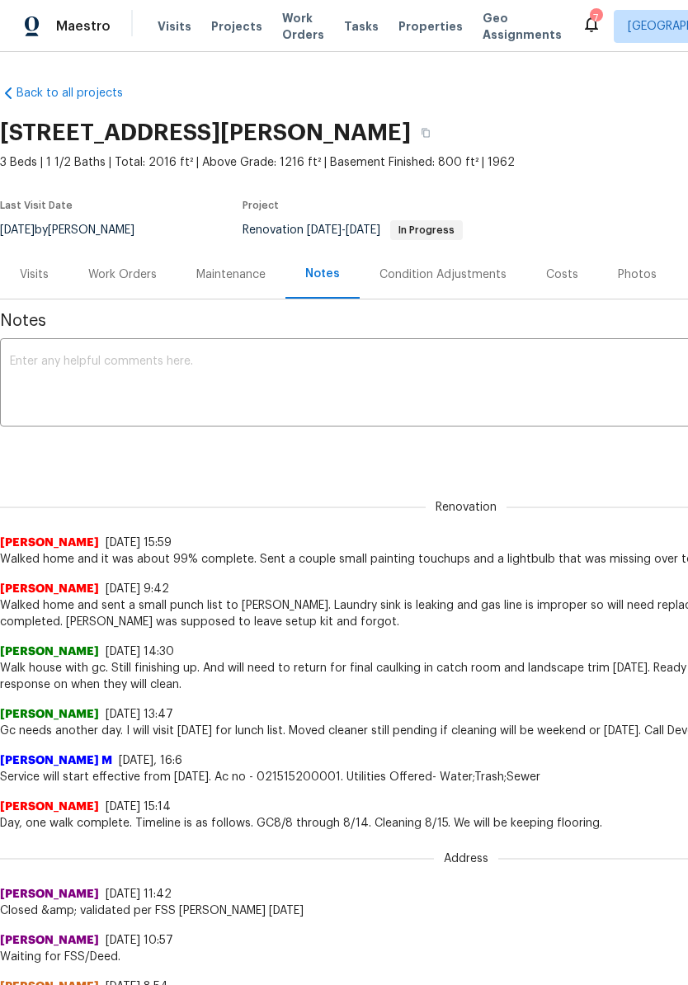
click at [590, 18] on div "7" at bounding box center [596, 18] width 12 height 16
click at [585, 28] on icon at bounding box center [591, 24] width 13 height 16
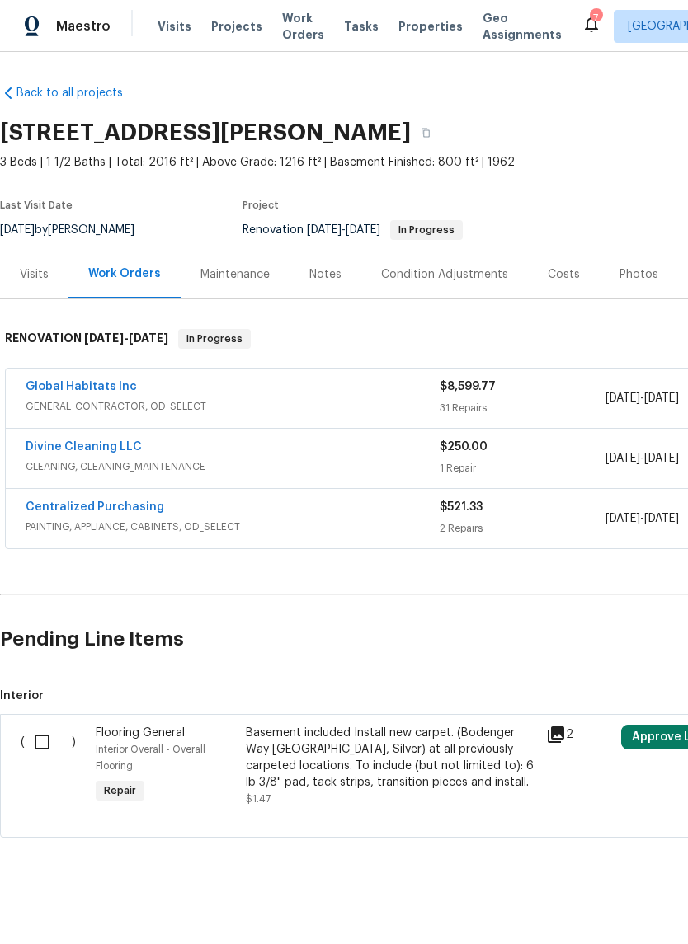
click at [327, 277] on div "Notes" at bounding box center [325, 274] width 32 height 16
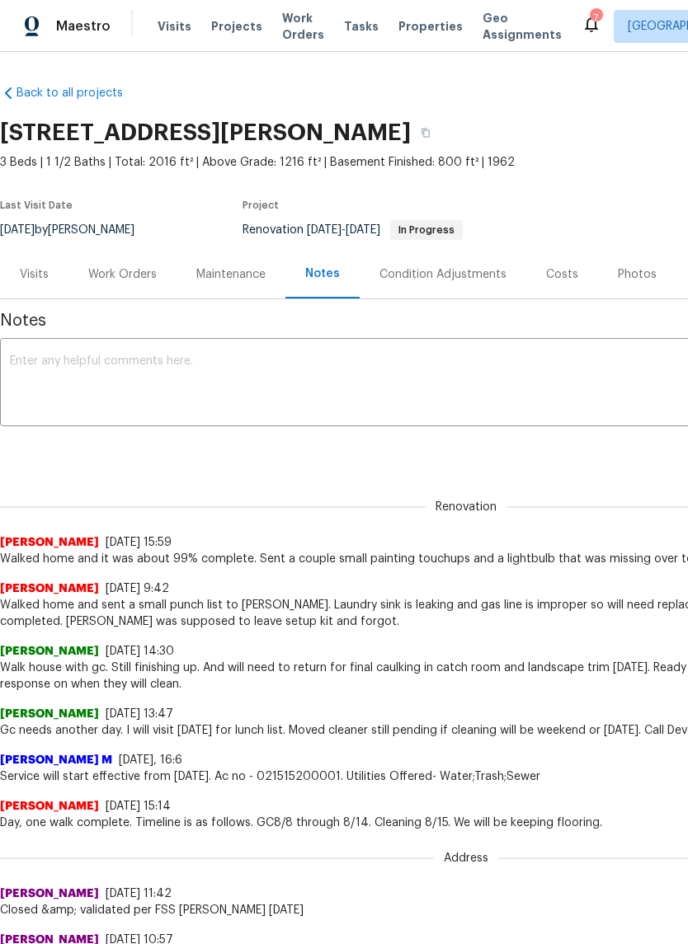
click at [204, 373] on textarea at bounding box center [466, 384] width 912 height 58
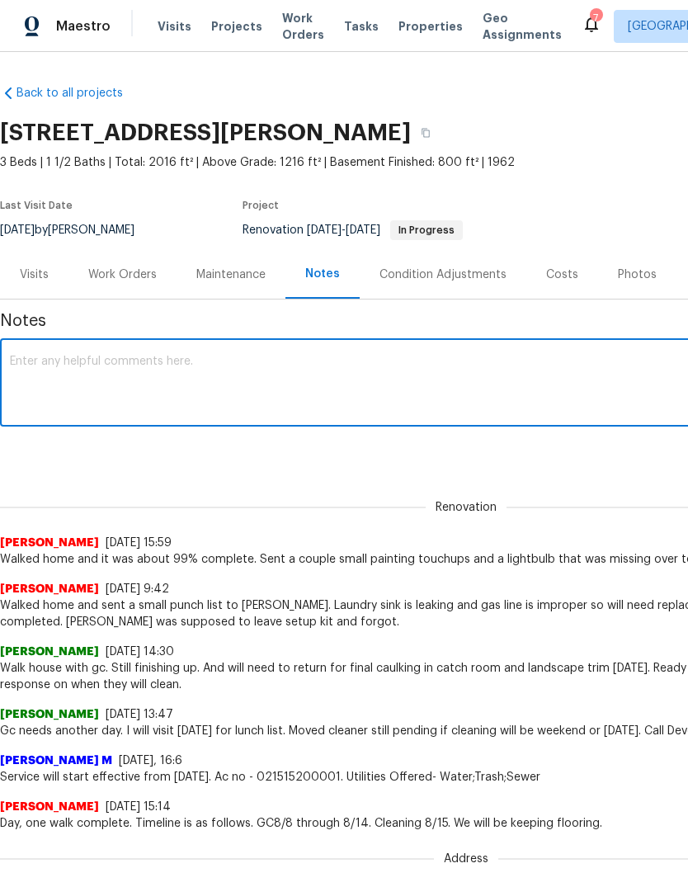
click at [106, 364] on textarea at bounding box center [466, 384] width 912 height 58
paste textarea "Global Habitats - John Baraiac 08/20/2025 9:40 PM Response Requested We have yo…"
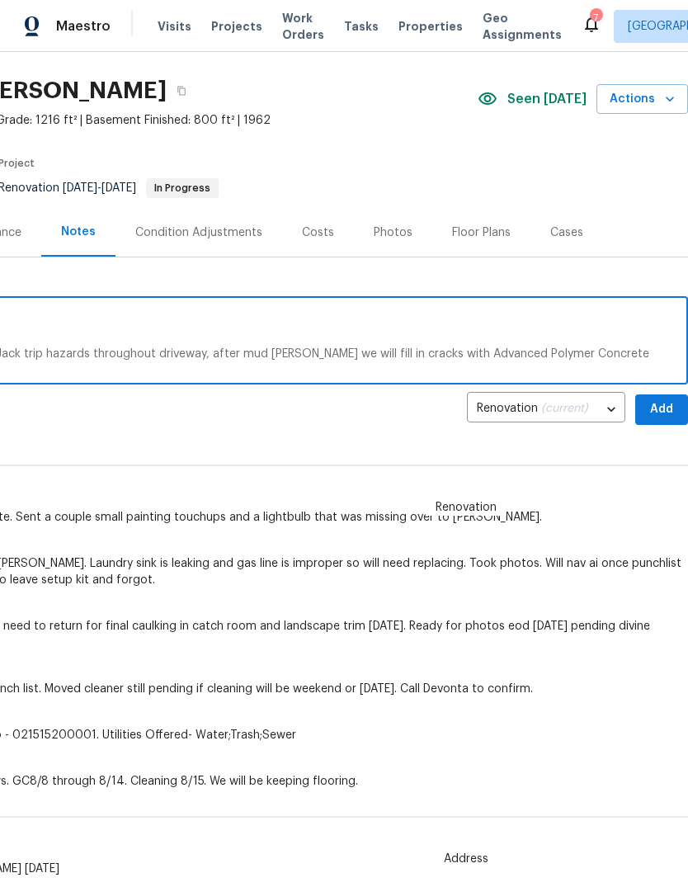
scroll to position [45, 244]
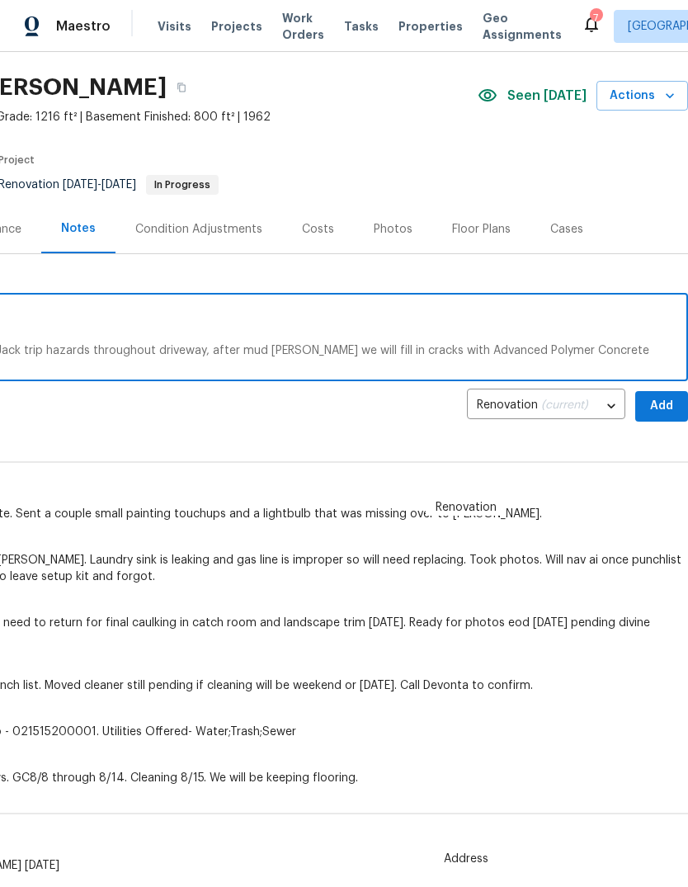
type textarea "Global Habitats - John Baraiac 08/20/2025 9:40 PM Response Requested We have yo…"
click at [657, 413] on span "Add" at bounding box center [661, 406] width 26 height 21
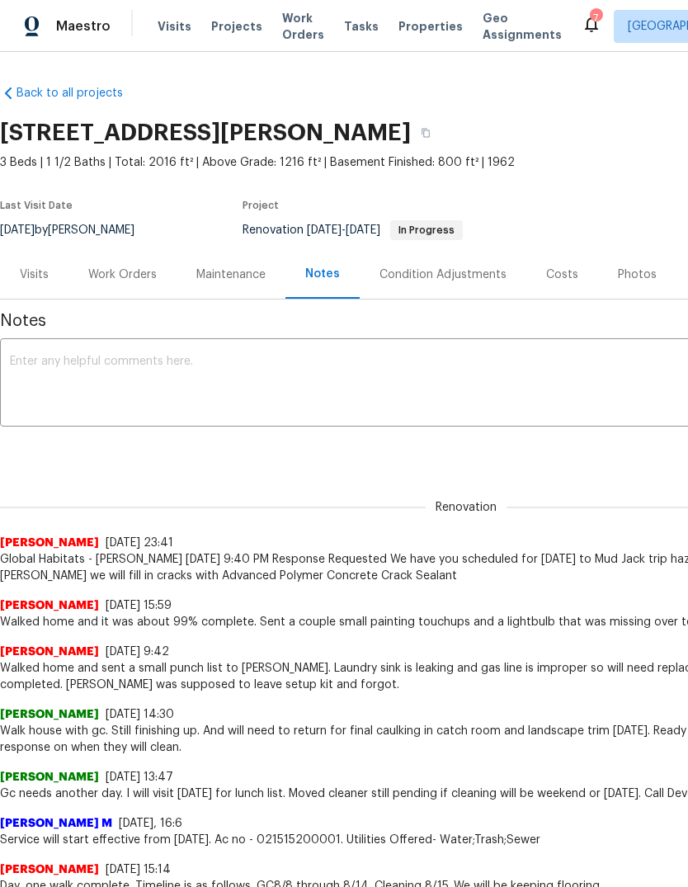
scroll to position [0, 0]
click at [581, 29] on icon at bounding box center [591, 24] width 20 height 20
